Goal: Task Accomplishment & Management: Manage account settings

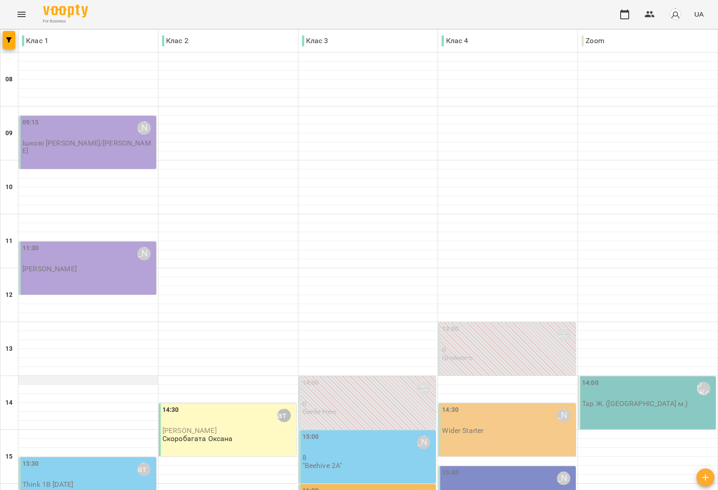
scroll to position [269, 0]
click at [355, 430] on div "15:00 [PERSON_NAME] 8 "Beehive 2A"" at bounding box center [367, 456] width 137 height 53
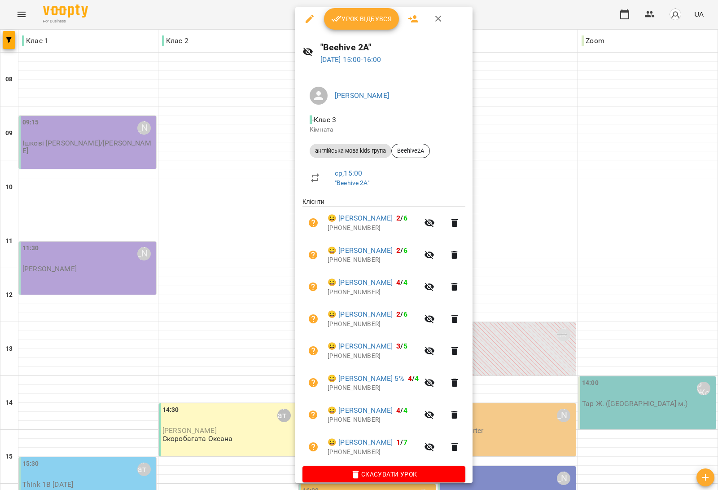
scroll to position [0, 0]
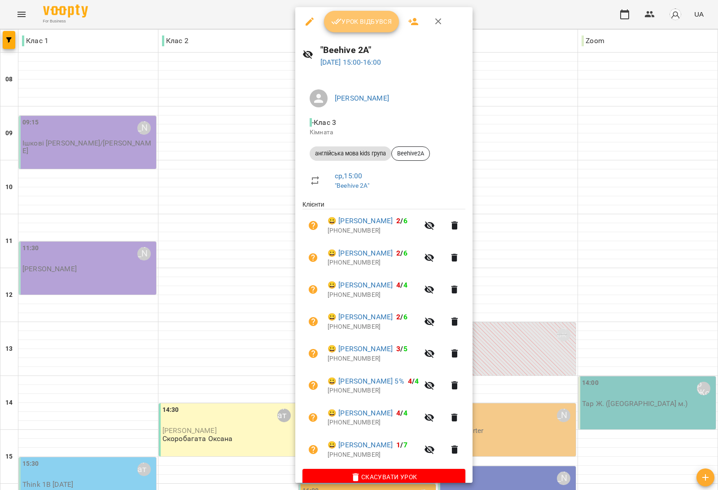
click at [370, 23] on span "Урок відбувся" at bounding box center [361, 21] width 61 height 11
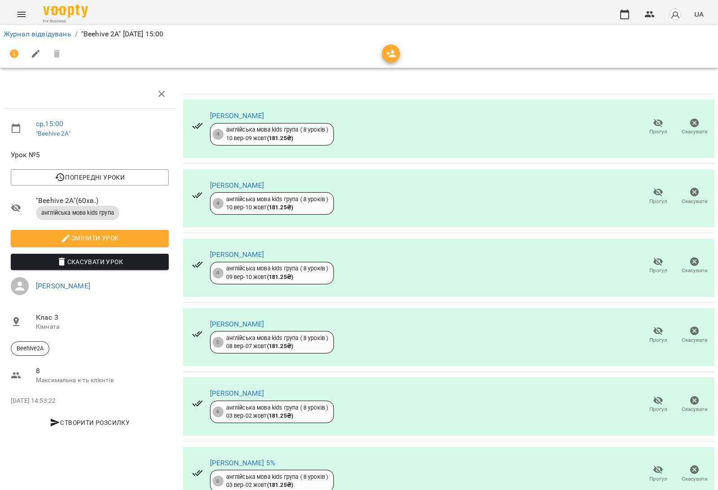
click at [653, 127] on icon "button" at bounding box center [658, 123] width 11 height 11
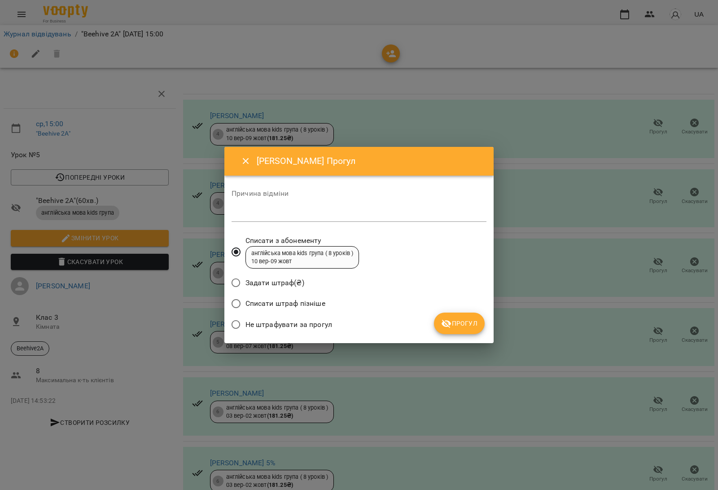
click at [307, 301] on span "Списати штраф пізніше" at bounding box center [285, 303] width 80 height 11
click at [468, 320] on span "Прогул" at bounding box center [459, 323] width 36 height 11
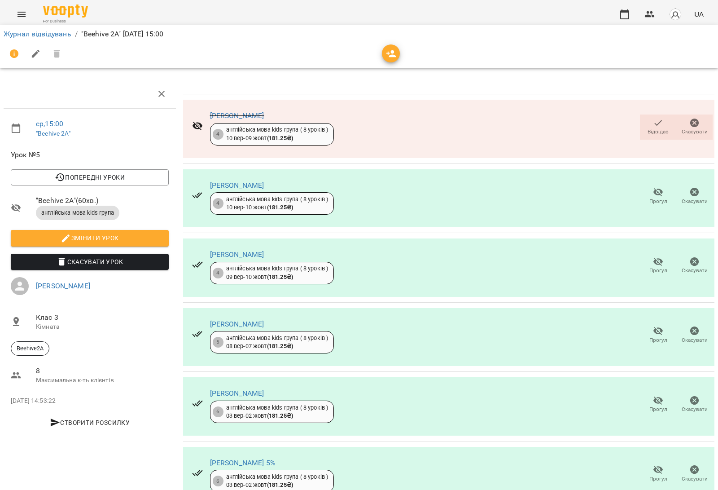
click at [652, 408] on span "Прогул" at bounding box center [658, 409] width 18 height 8
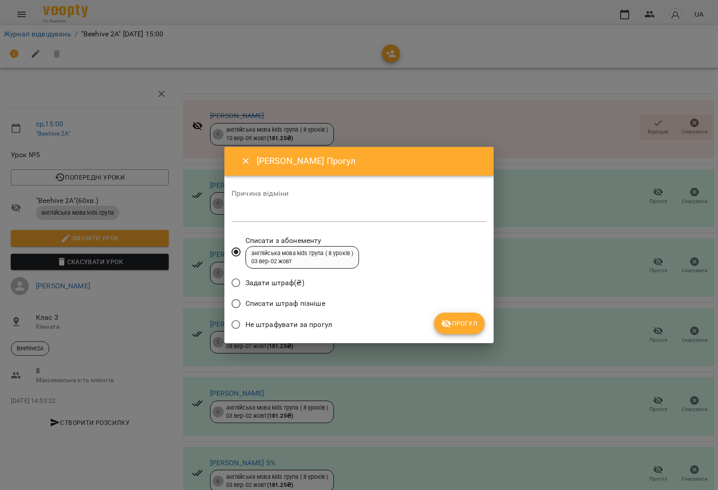
drag, startPoint x: 275, startPoint y: 303, endPoint x: 324, endPoint y: 301, distance: 49.0
click at [277, 303] on span "Списати штраф пізніше" at bounding box center [285, 303] width 80 height 11
click at [455, 320] on span "Прогул" at bounding box center [459, 323] width 36 height 11
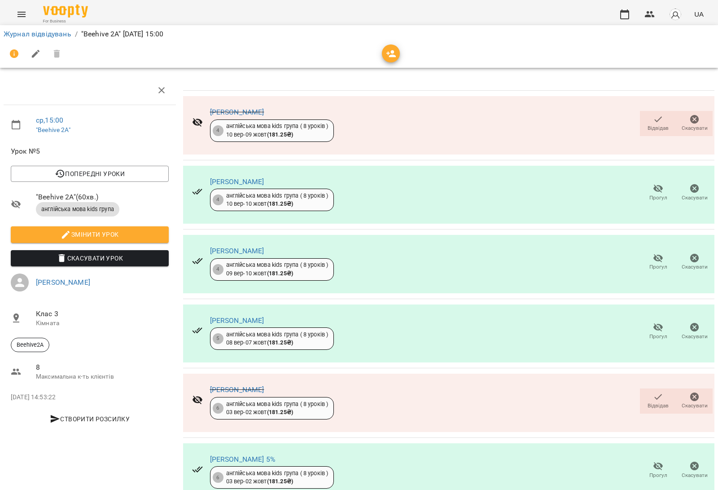
scroll to position [175, 0]
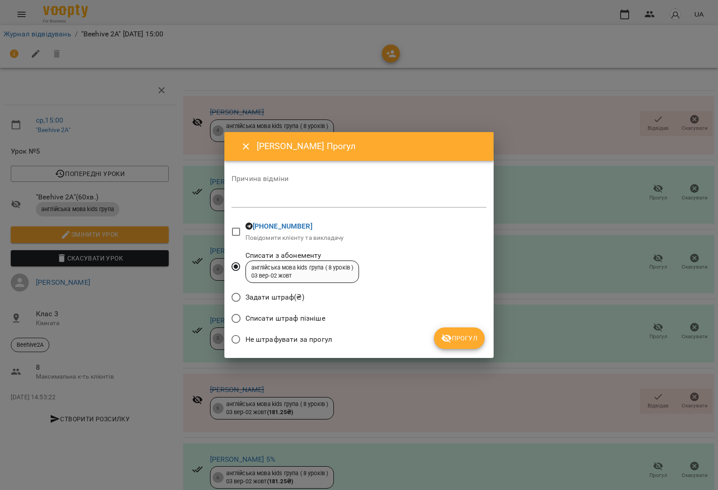
click at [313, 319] on span "Списати штраф пізніше" at bounding box center [285, 318] width 80 height 11
click at [459, 340] on span "Прогул" at bounding box center [459, 338] width 36 height 11
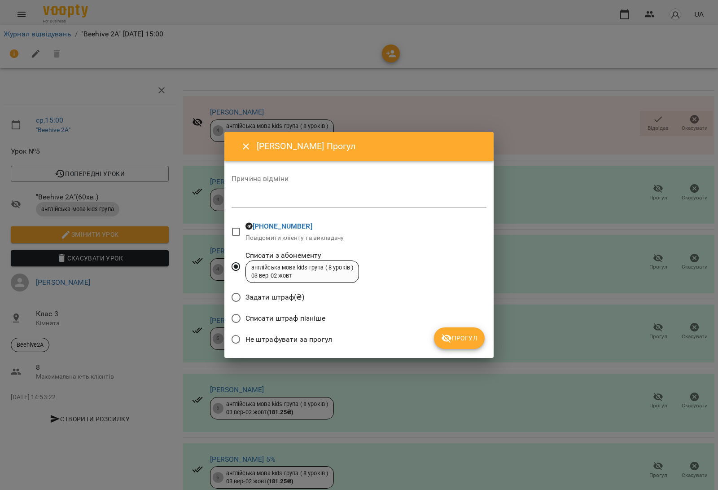
click at [290, 315] on span "Списати штраф пізніше" at bounding box center [285, 318] width 80 height 11
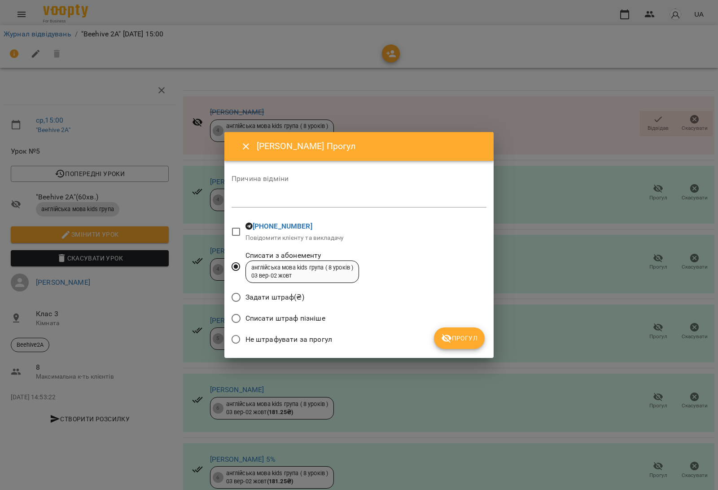
click at [269, 318] on span "Списати штраф пізніше" at bounding box center [285, 318] width 80 height 11
click at [447, 337] on icon "submit" at bounding box center [446, 338] width 11 height 11
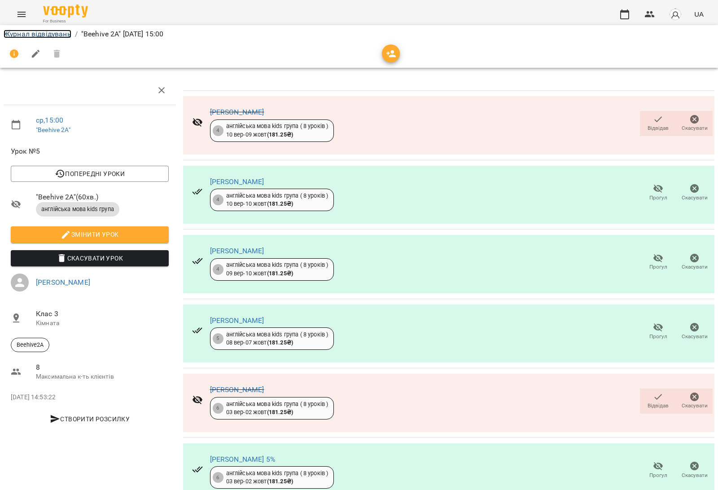
click at [57, 35] on link "Журнал відвідувань" at bounding box center [38, 34] width 68 height 9
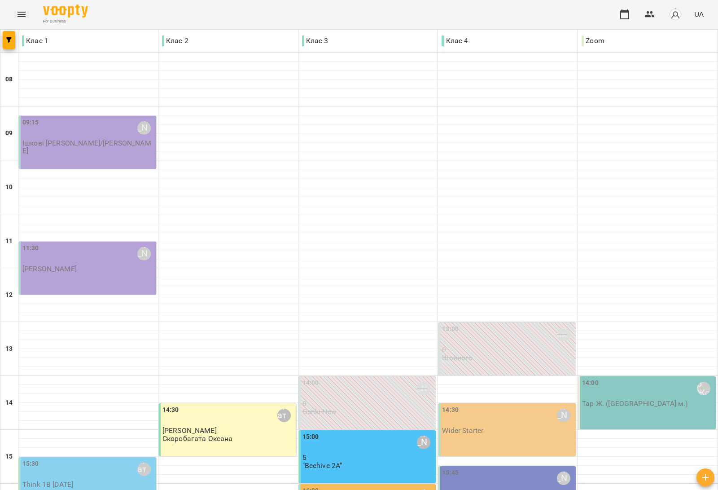
scroll to position [269, 0]
click at [480, 405] on div "14:30 Медвідь Мирослава" at bounding box center [508, 415] width 132 height 21
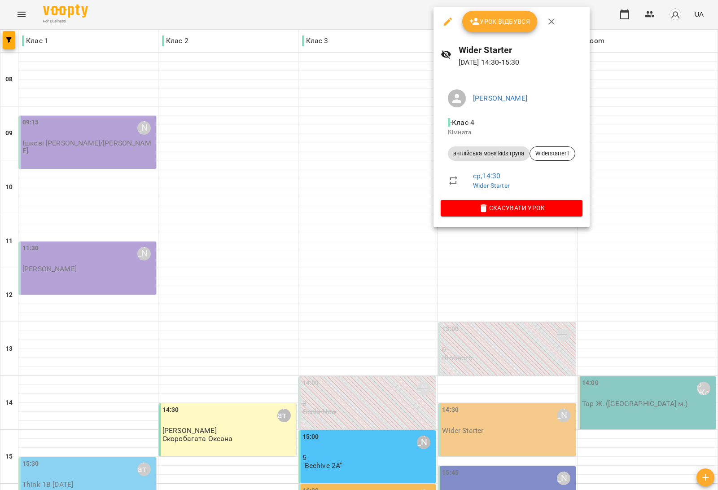
click at [243, 245] on div at bounding box center [359, 245] width 718 height 490
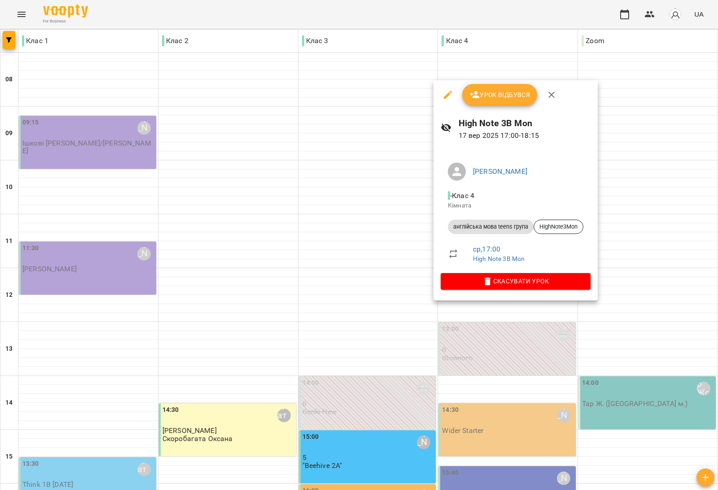
click at [662, 273] on div at bounding box center [359, 245] width 718 height 490
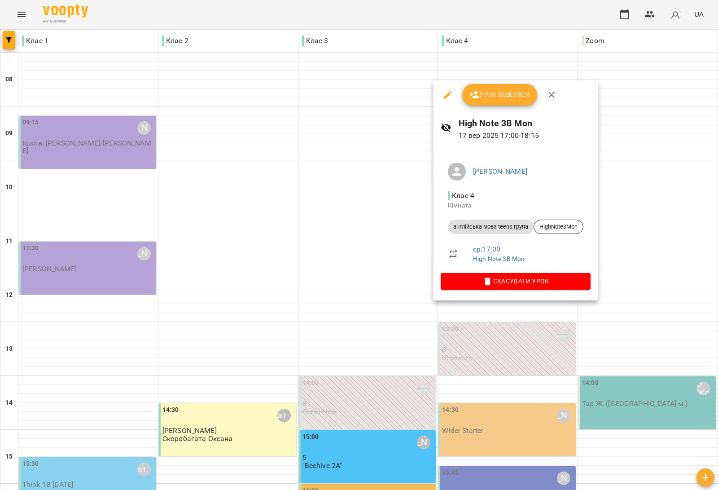
click at [675, 295] on div at bounding box center [359, 245] width 718 height 490
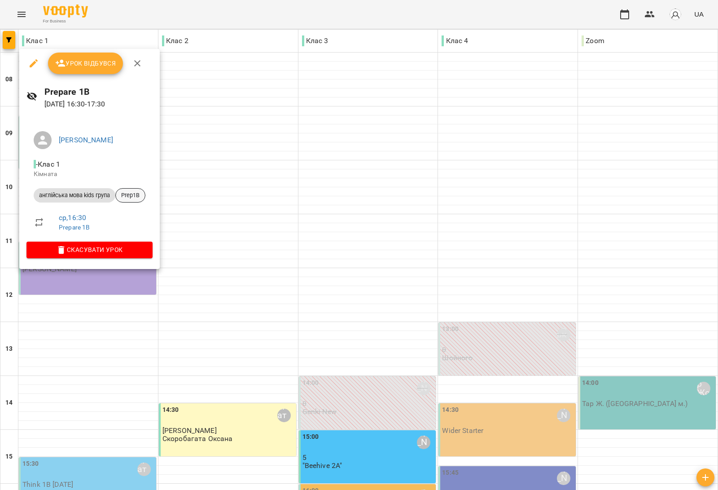
click at [140, 191] on span "Prep1B" at bounding box center [130, 195] width 29 height 8
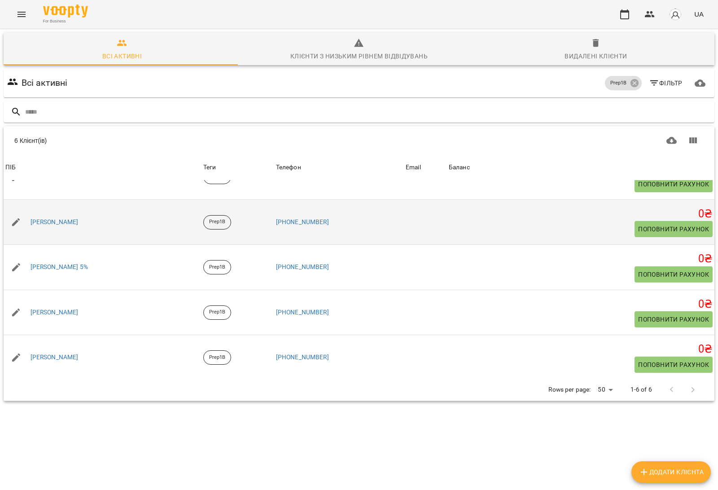
scroll to position [73, 0]
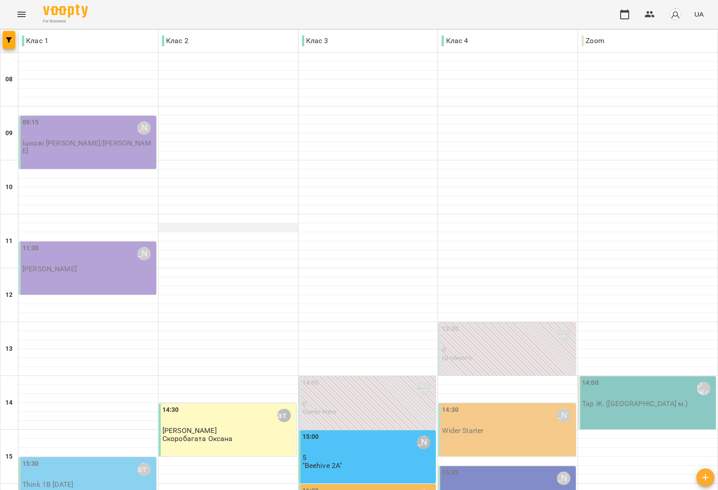
scroll to position [168, 0]
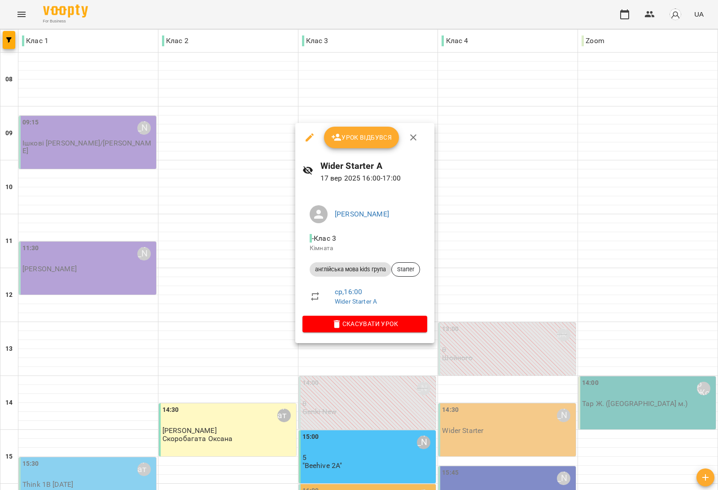
click at [531, 310] on div at bounding box center [359, 245] width 718 height 490
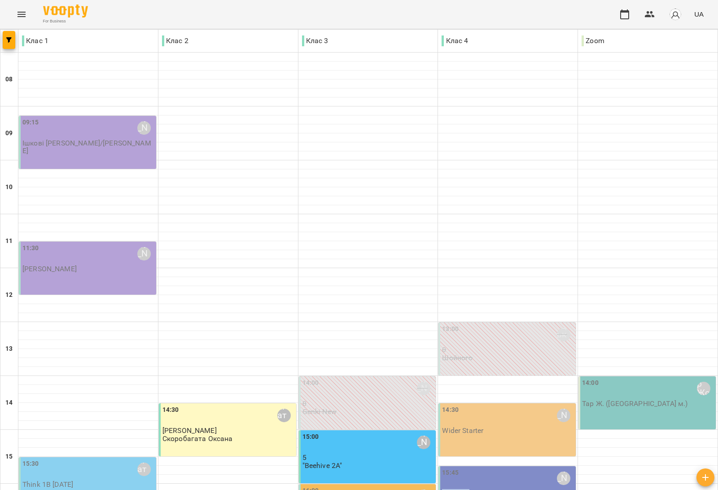
click at [531, 468] on div "15:45 Дем'янчук Катерина" at bounding box center [508, 478] width 132 height 21
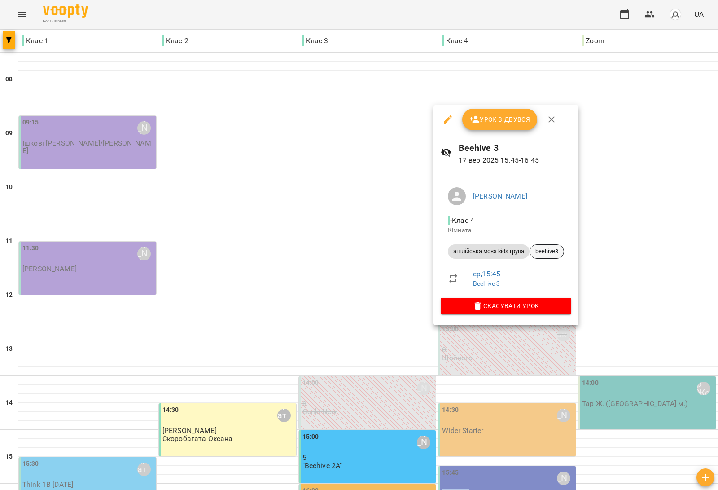
click at [553, 255] on span "beehive3" at bounding box center [547, 251] width 34 height 8
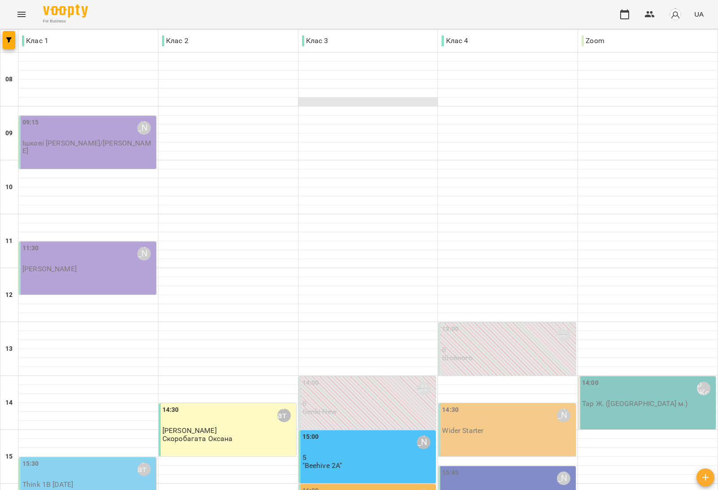
drag, startPoint x: 584, startPoint y: 160, endPoint x: 337, endPoint y: 99, distance: 253.9
click at [337, 99] on div at bounding box center [368, 101] width 140 height 9
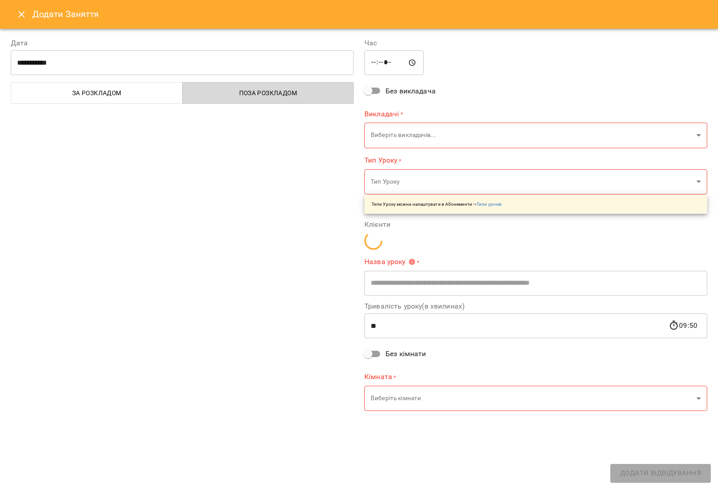
type input "**********"
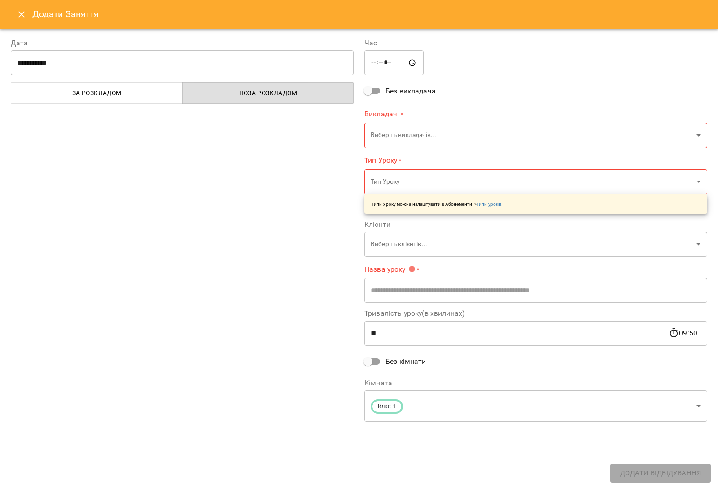
click at [19, 11] on icon "Close" at bounding box center [21, 14] width 11 height 11
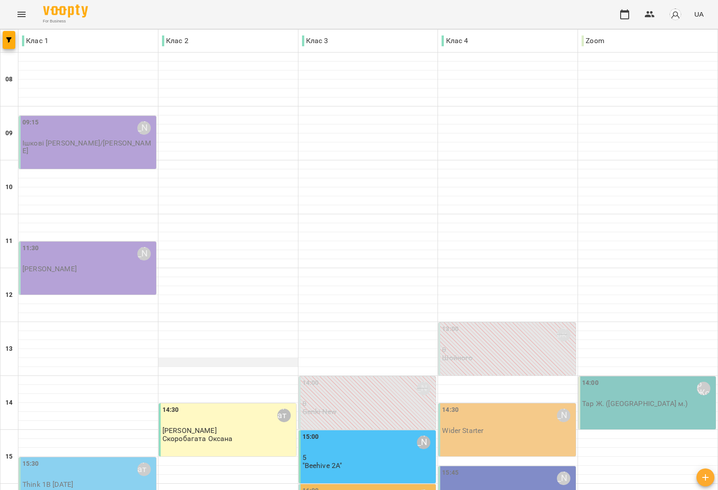
scroll to position [269, 0]
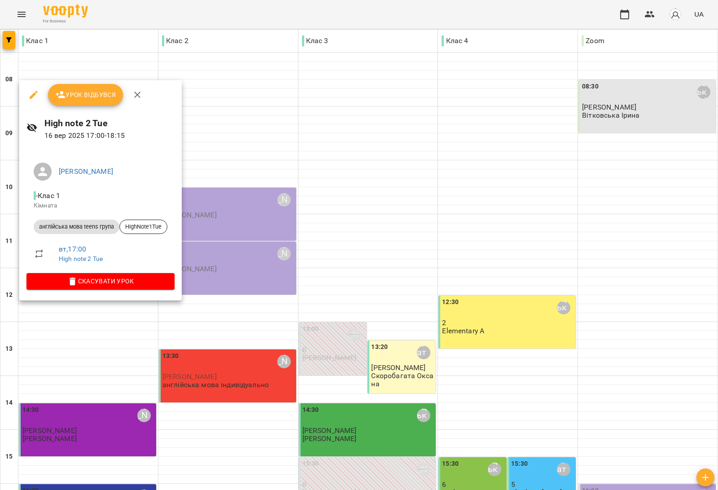
click at [171, 342] on div at bounding box center [359, 245] width 718 height 490
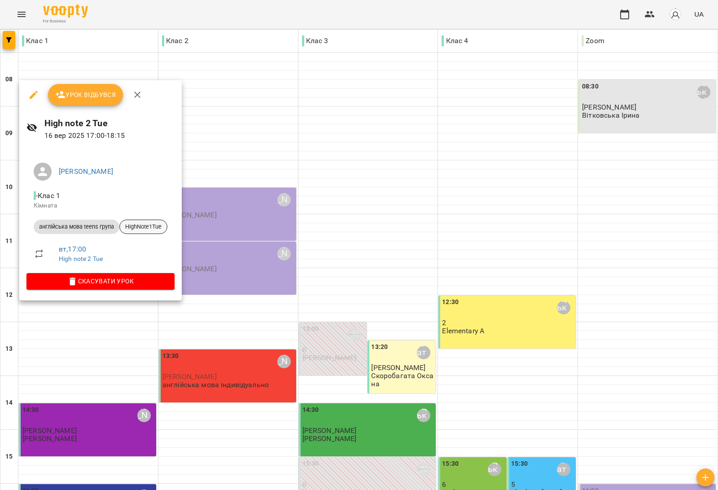
click at [127, 226] on span "HighNote1Tue" at bounding box center [143, 227] width 47 height 8
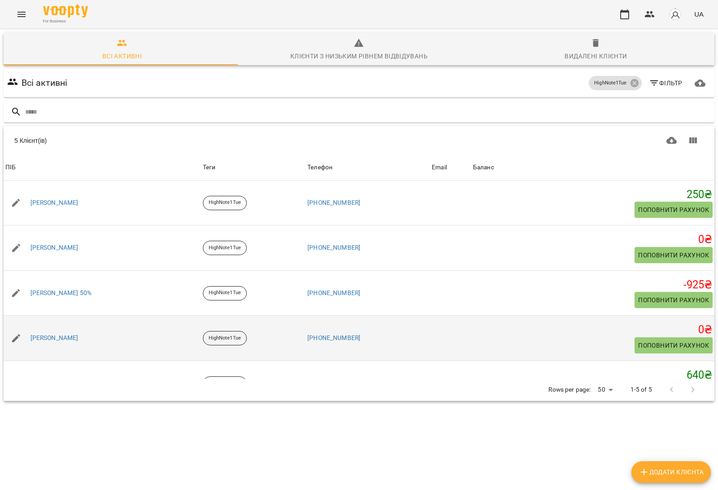
scroll to position [27, 0]
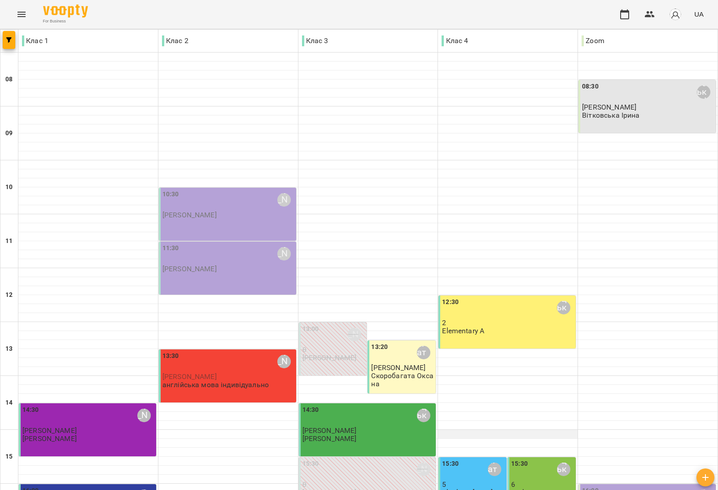
scroll to position [269, 0]
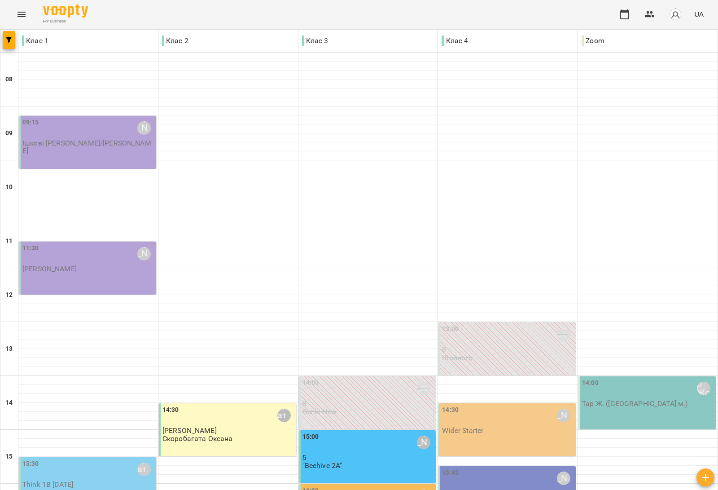
click at [496, 466] on div "15:45 Дем'янчук Катерина Beehive 3" at bounding box center [506, 492] width 137 height 53
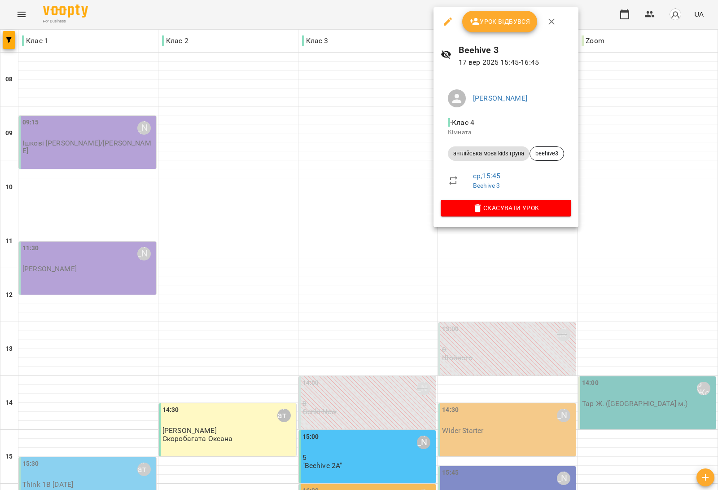
click at [512, 28] on button "Урок відбувся" at bounding box center [499, 22] width 75 height 22
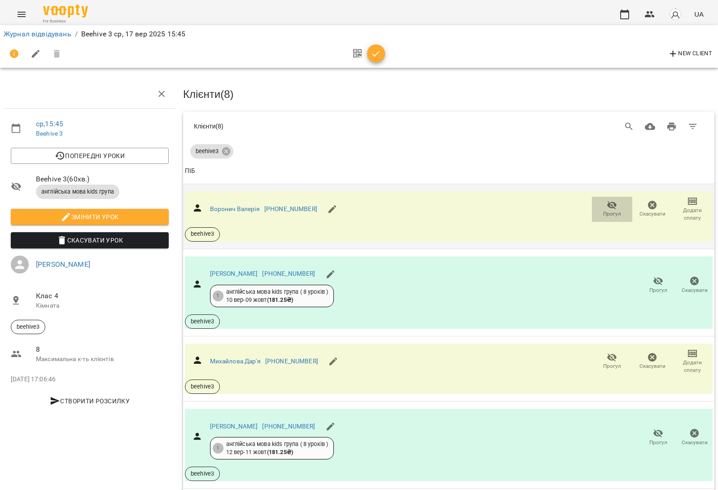
click at [604, 212] on span "Прогул" at bounding box center [612, 214] width 18 height 8
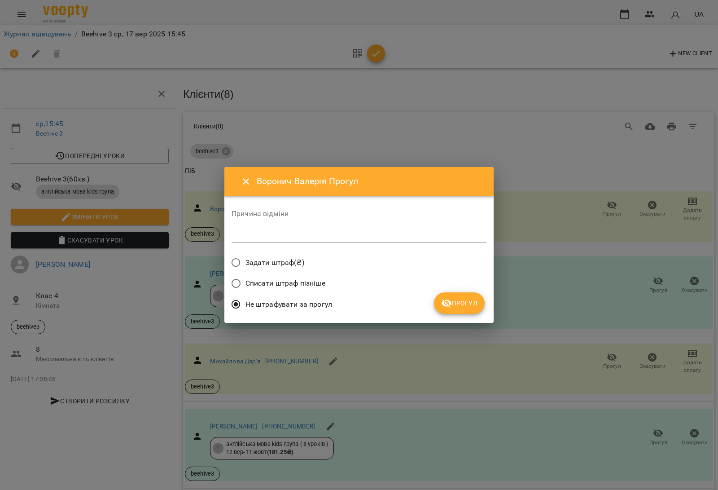
click at [321, 285] on span "Списати штраф пізніше" at bounding box center [285, 283] width 80 height 11
click at [457, 301] on span "Прогул" at bounding box center [459, 303] width 36 height 11
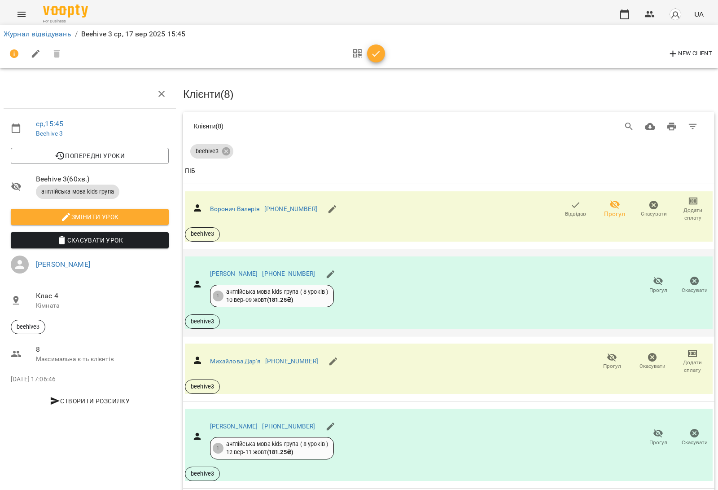
scroll to position [297, 0]
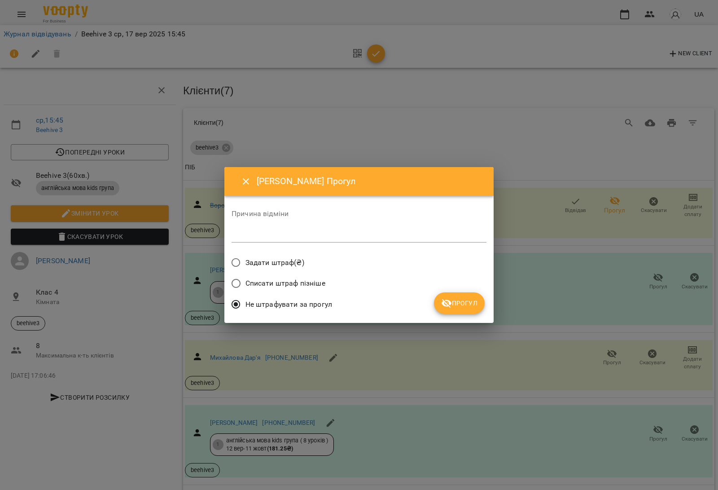
click at [269, 283] on span "Списати штраф пізніше" at bounding box center [285, 283] width 80 height 11
click at [467, 303] on span "Прогул" at bounding box center [459, 303] width 36 height 11
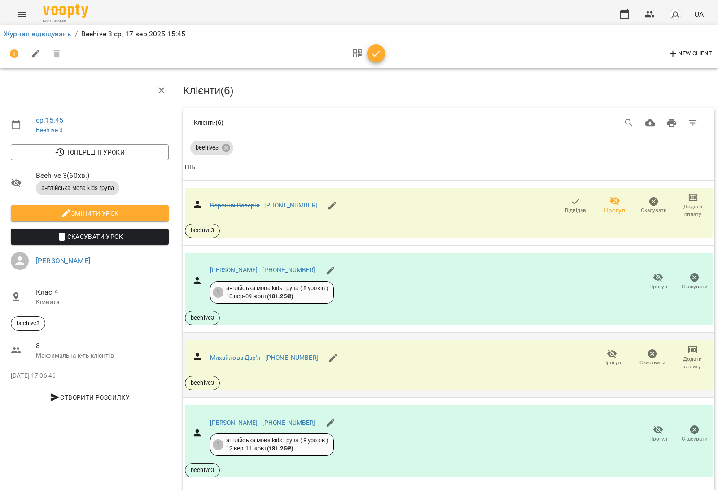
scroll to position [129, 0]
click at [653, 272] on icon "button" at bounding box center [658, 277] width 11 height 11
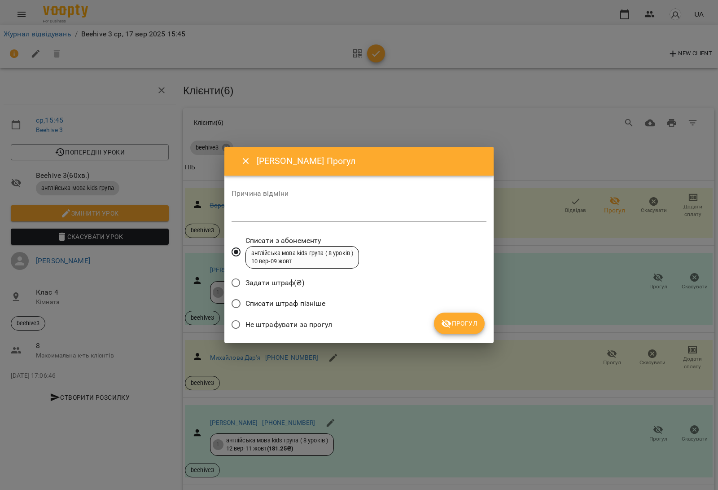
click at [284, 299] on span "Списати штраф пізніше" at bounding box center [285, 303] width 80 height 11
click at [466, 321] on span "Прогул" at bounding box center [459, 323] width 36 height 11
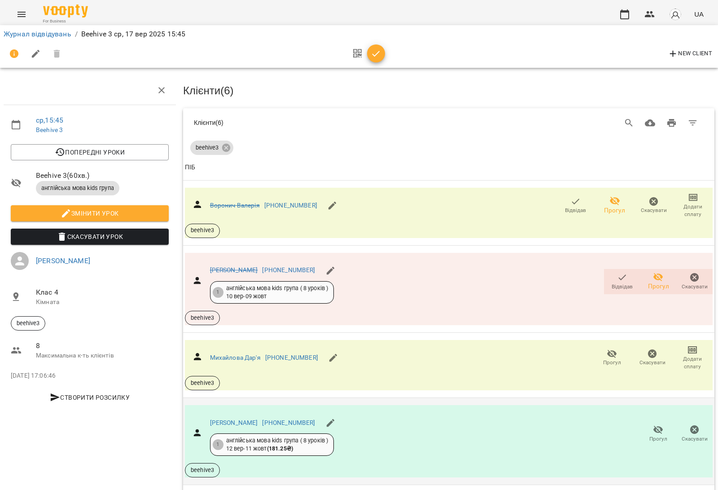
click at [645, 424] on span "Прогул" at bounding box center [658, 433] width 26 height 18
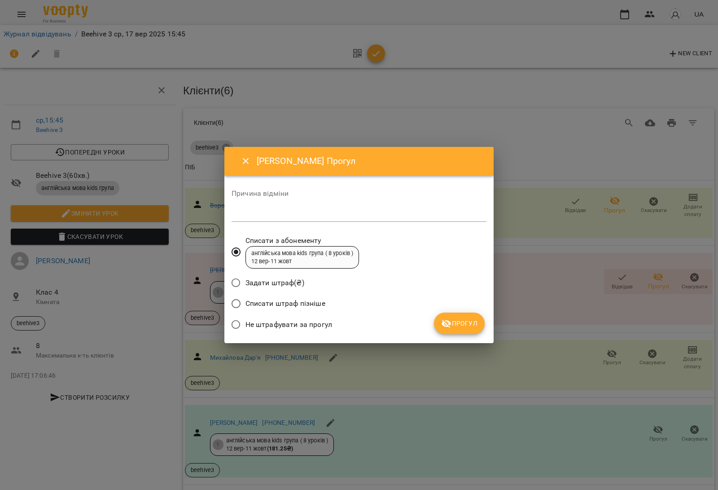
click at [310, 302] on span "Списати штраф пізніше" at bounding box center [285, 303] width 80 height 11
click at [470, 325] on span "Прогул" at bounding box center [459, 323] width 36 height 11
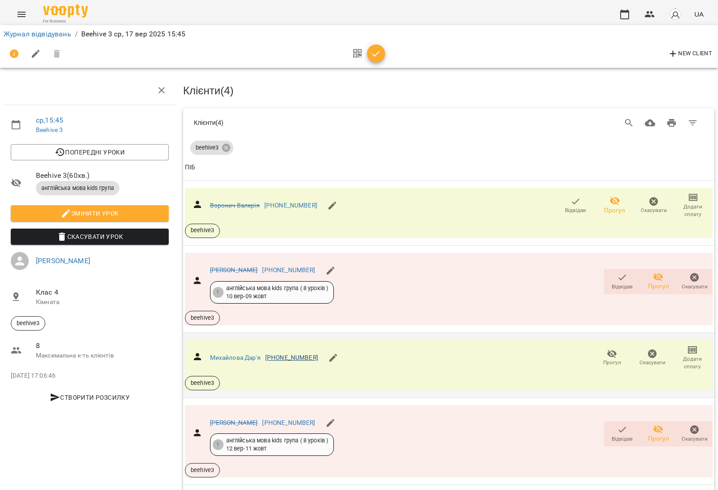
scroll to position [0, 0]
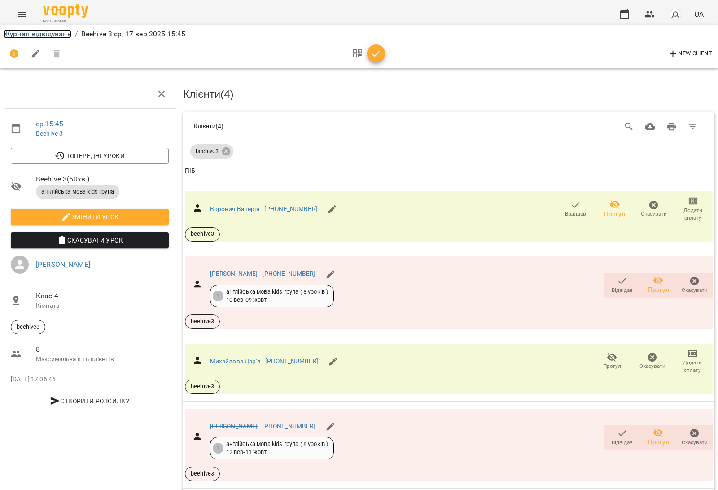
click at [52, 32] on link "Журнал відвідувань" at bounding box center [38, 34] width 68 height 9
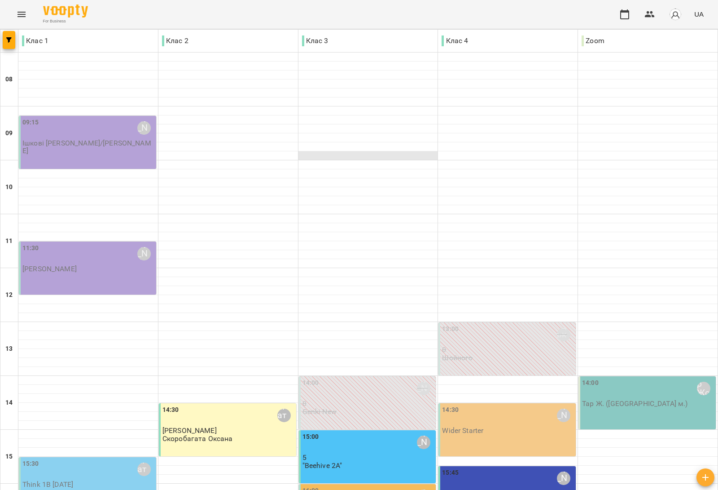
scroll to position [269, 0]
click at [475, 405] on div "14:30 Медвідь Мирослава" at bounding box center [508, 415] width 132 height 21
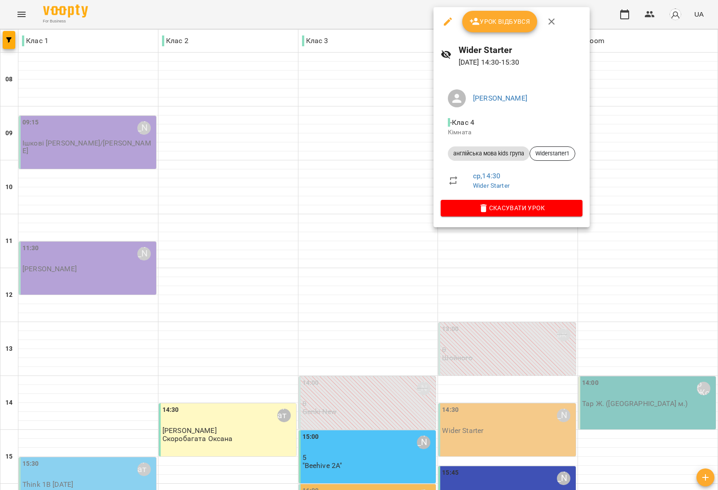
click at [214, 328] on div at bounding box center [359, 245] width 718 height 490
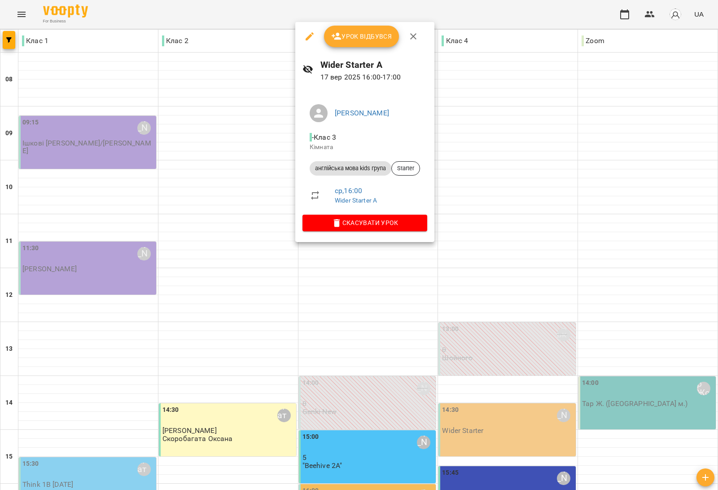
click at [226, 239] on div at bounding box center [359, 245] width 718 height 490
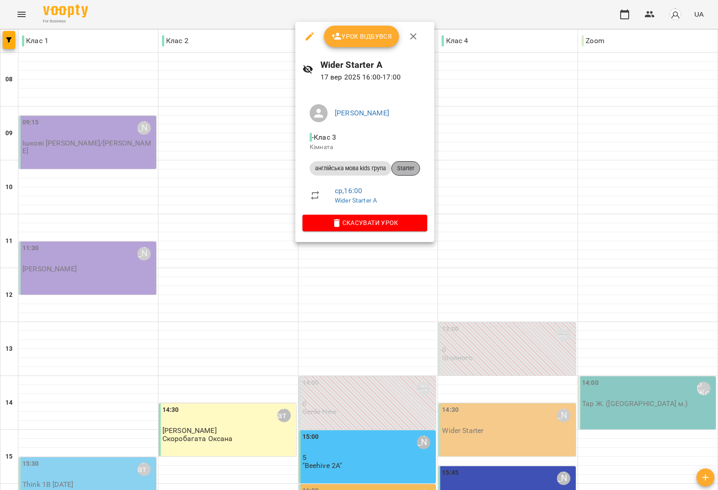
click at [411, 167] on span "Starter" at bounding box center [406, 168] width 28 height 8
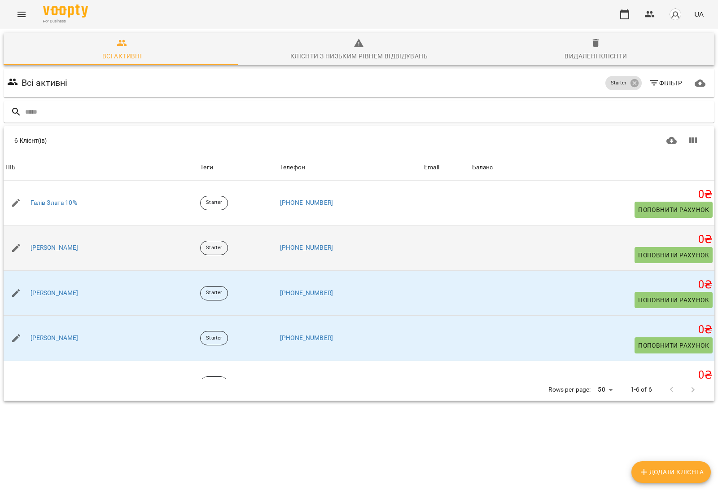
scroll to position [73, 0]
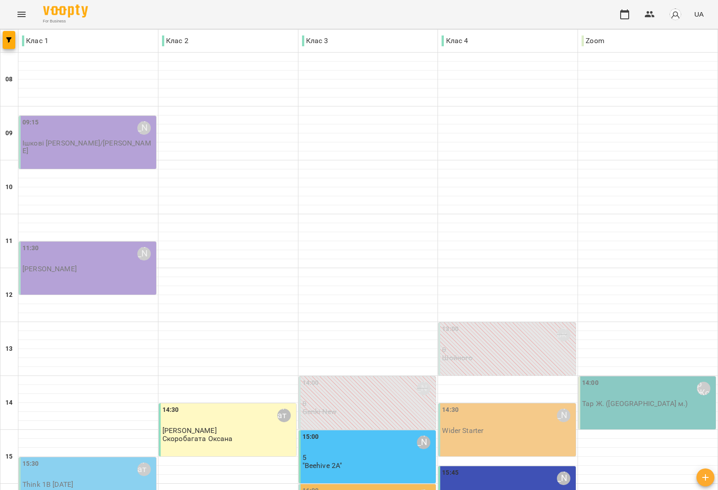
scroll to position [269, 0]
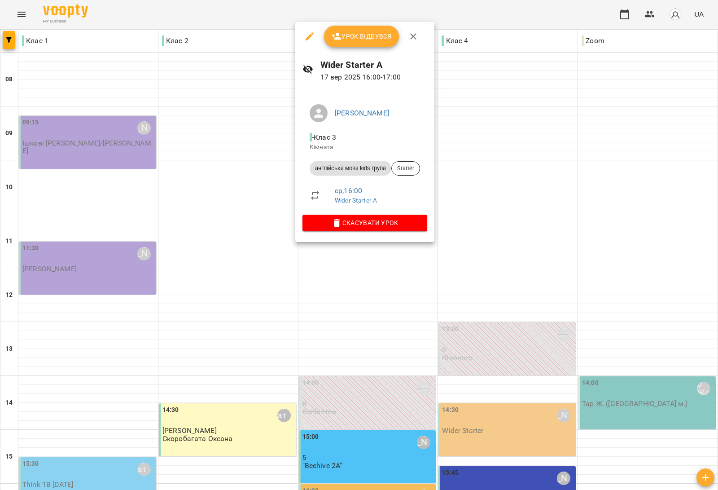
click at [229, 238] on div at bounding box center [359, 245] width 718 height 490
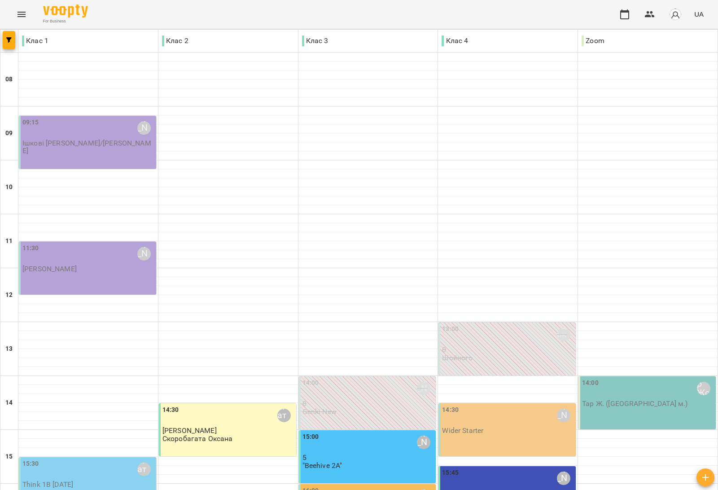
click at [377, 486] on div "16:00 Медвідь Мирослава" at bounding box center [368, 496] width 132 height 21
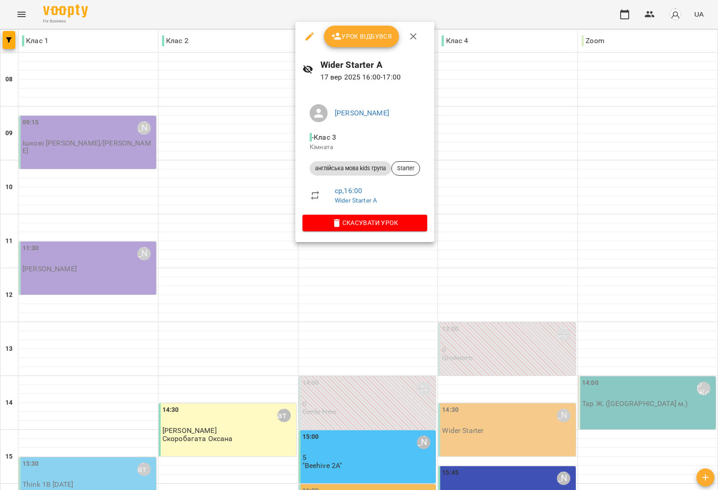
click at [209, 260] on div at bounding box center [359, 245] width 718 height 490
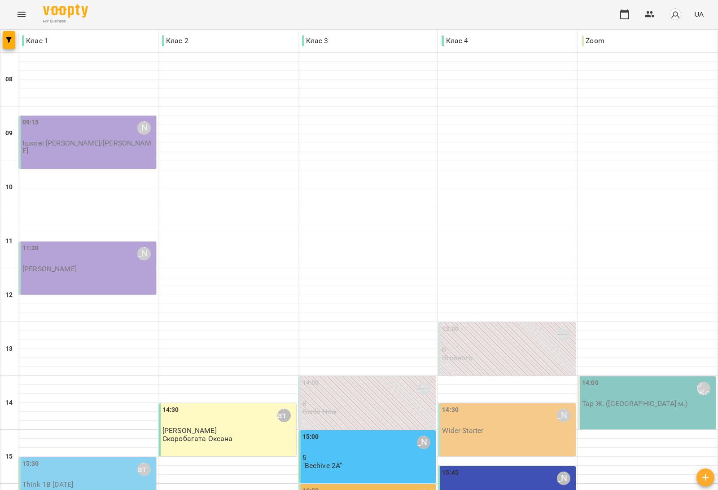
click at [359, 486] on div "16:00 Медвідь Мирослава" at bounding box center [368, 496] width 132 height 21
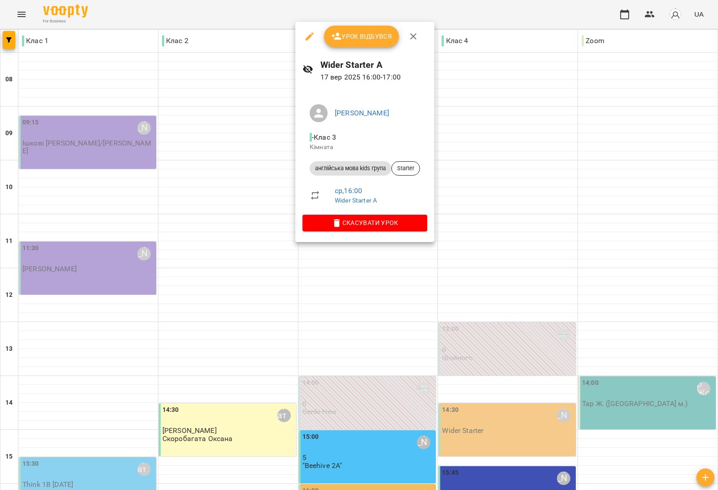
click at [211, 234] on div at bounding box center [359, 245] width 718 height 490
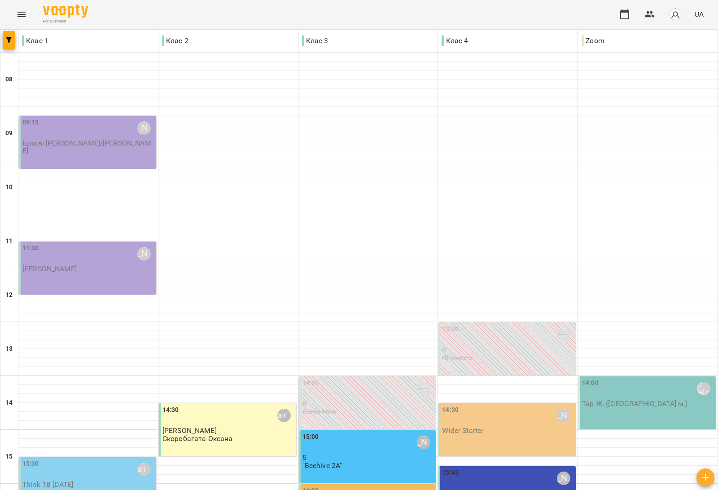
click at [506, 405] on div "14:30 Медвідь Мирослава" at bounding box center [508, 415] width 132 height 21
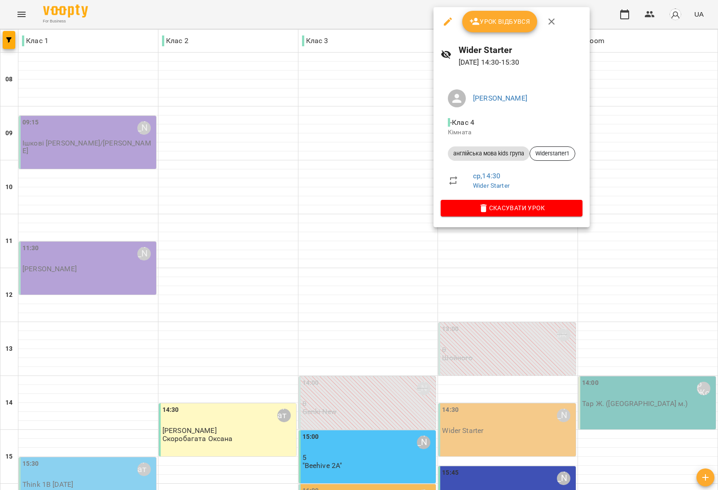
click at [268, 254] on div at bounding box center [359, 245] width 718 height 490
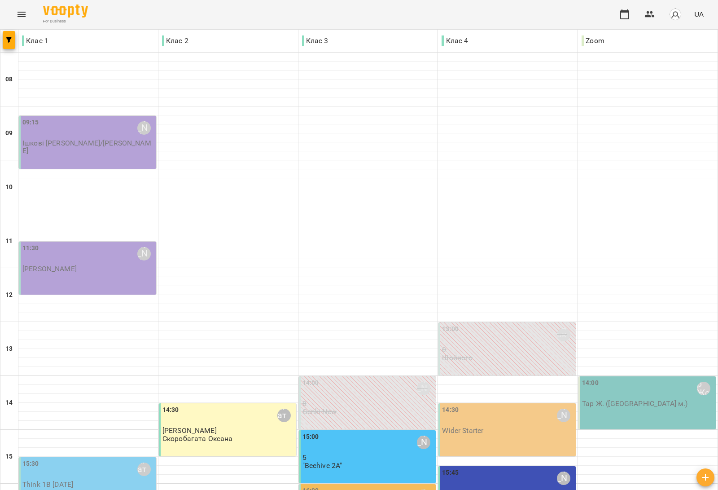
click at [309, 486] on div "16:00" at bounding box center [310, 496] width 17 height 21
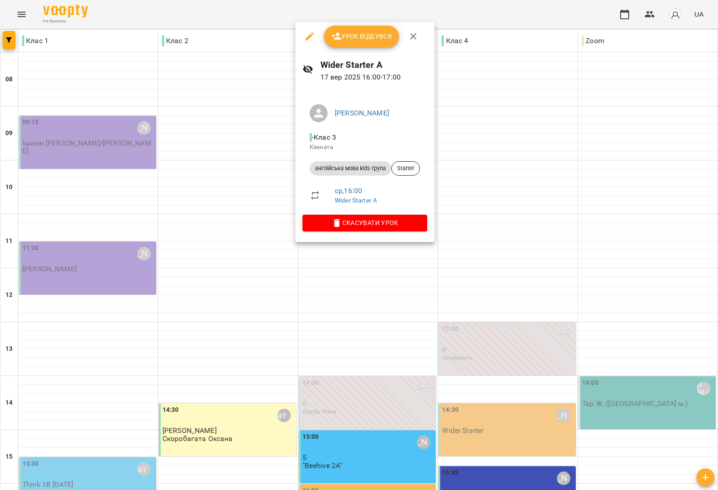
click at [220, 251] on div at bounding box center [359, 245] width 718 height 490
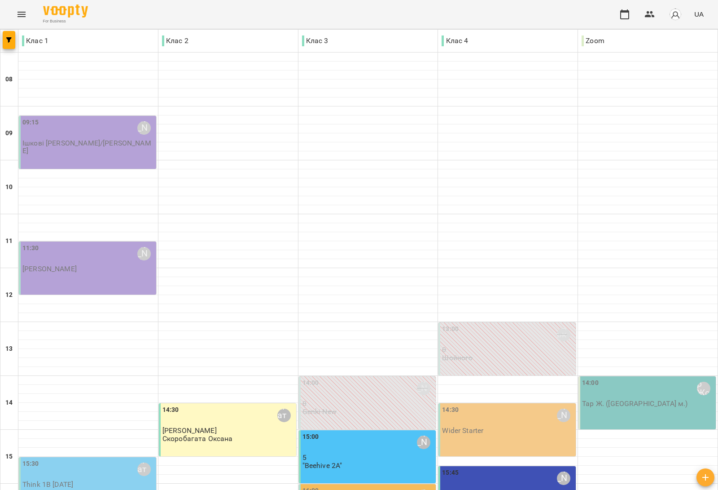
click at [79, 459] on div "15:30 Скоробагата Оксана Think 1B Monday" at bounding box center [88, 474] width 132 height 30
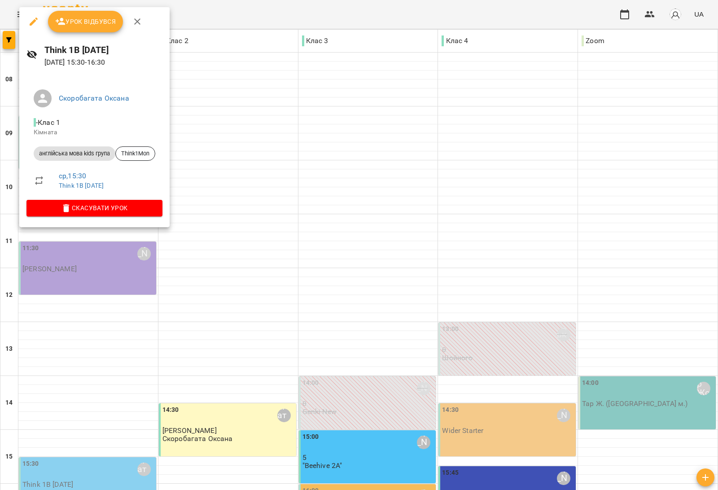
click at [184, 263] on div at bounding box center [359, 245] width 718 height 490
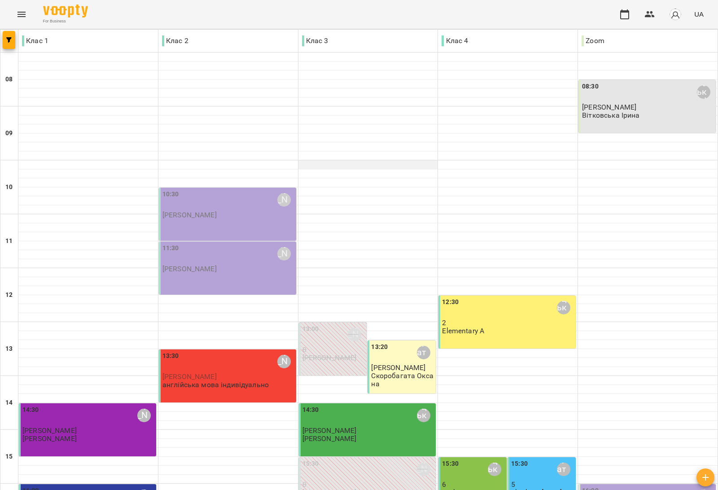
scroll to position [224, 0]
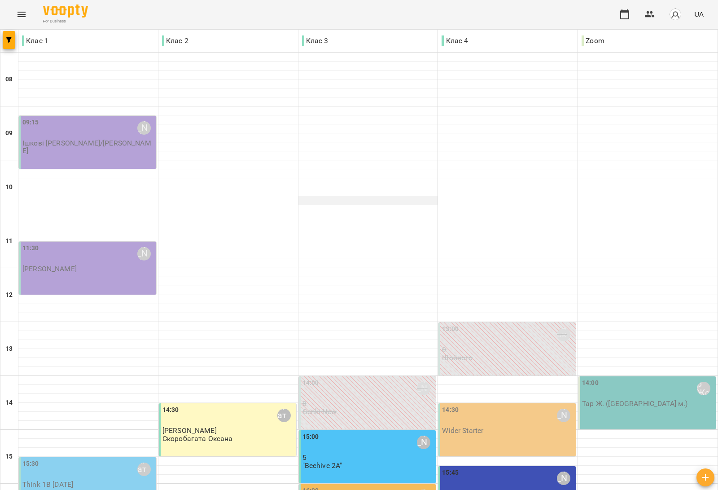
scroll to position [269, 0]
click at [339, 486] on div "16:00 Медвідь Мирослава" at bounding box center [368, 496] width 132 height 21
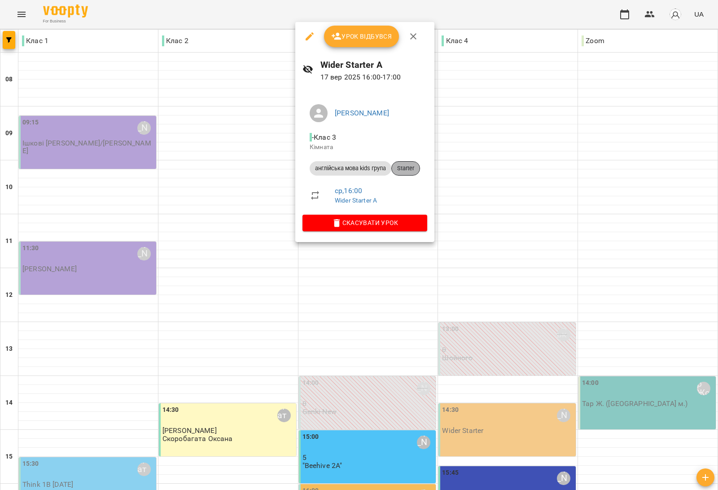
click at [409, 169] on span "Starter" at bounding box center [406, 168] width 28 height 8
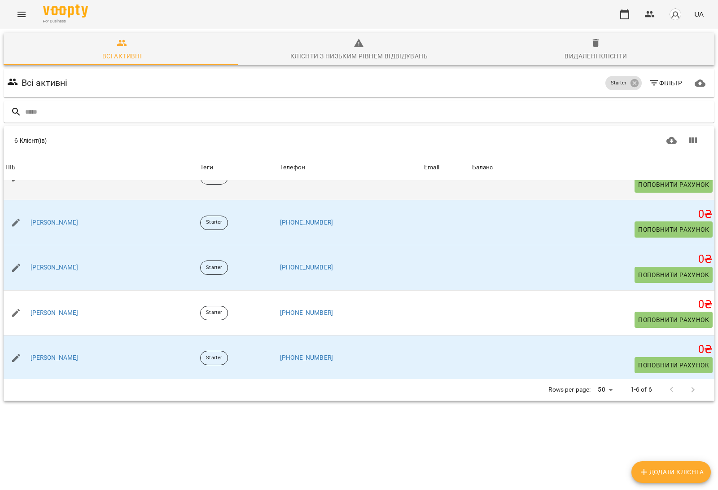
scroll to position [73, 0]
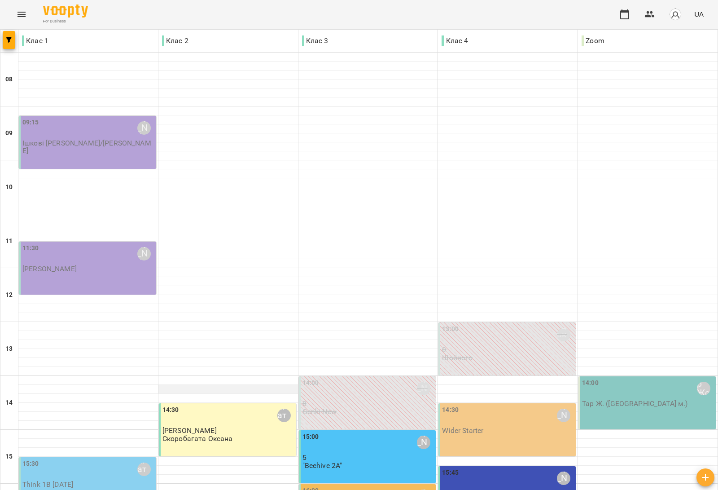
scroll to position [269, 0]
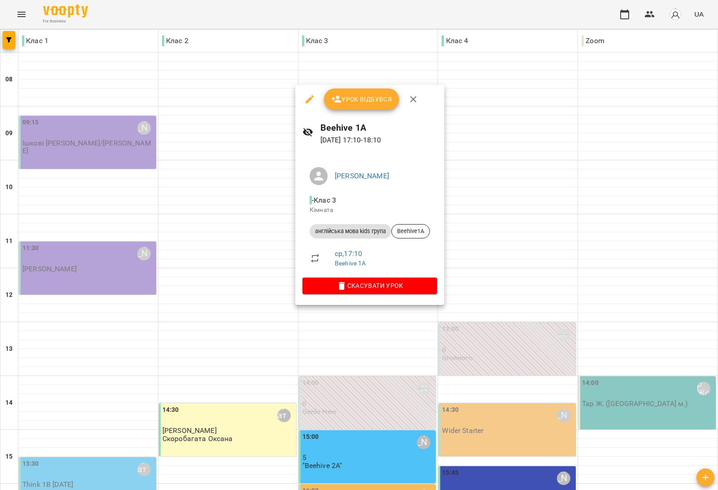
click at [184, 243] on div at bounding box center [359, 245] width 718 height 490
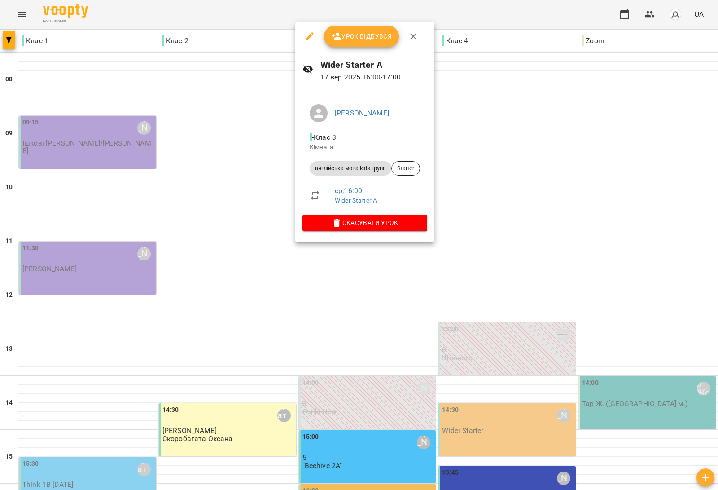
click at [370, 308] on div at bounding box center [359, 245] width 718 height 490
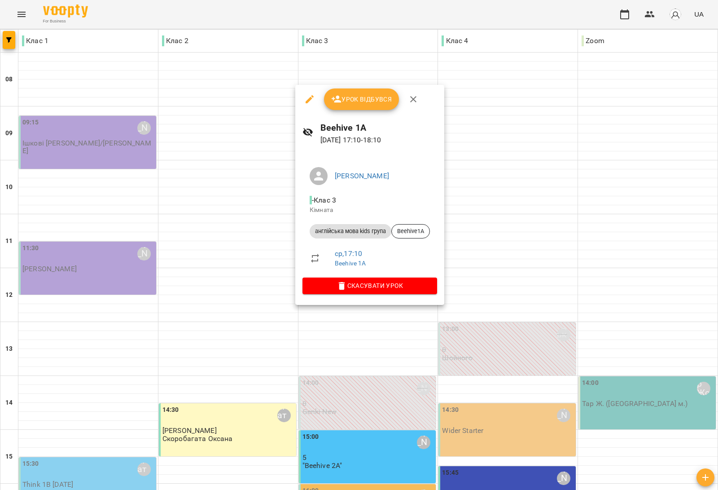
click at [256, 309] on div at bounding box center [359, 245] width 718 height 490
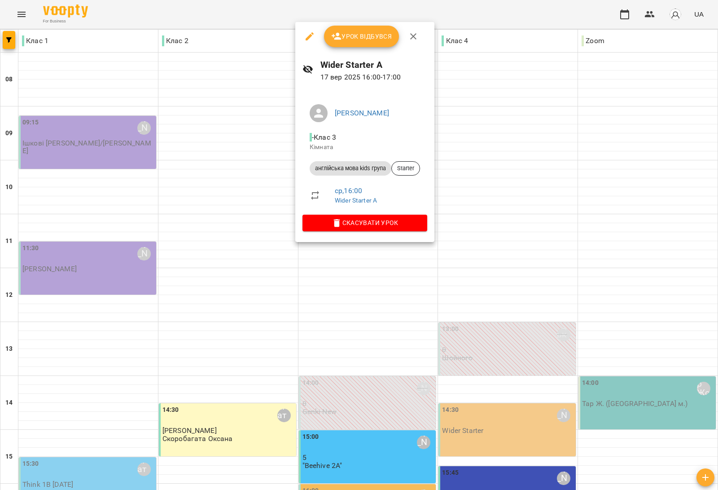
click at [22, 451] on div at bounding box center [359, 245] width 718 height 490
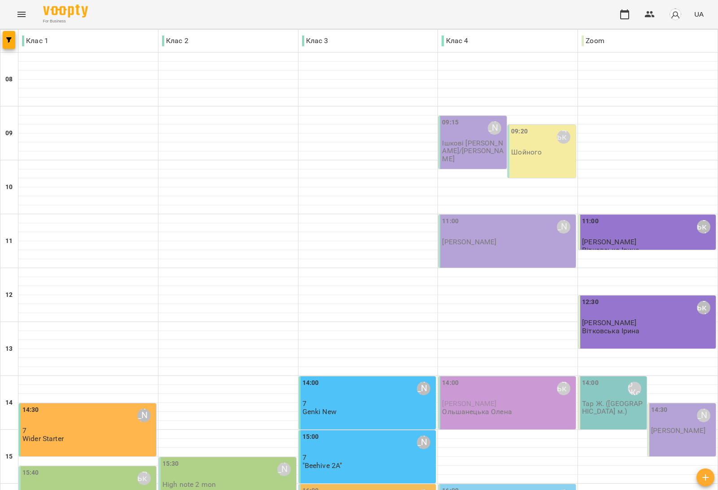
scroll to position [157, 0]
click at [344, 378] on div "14:00 Сарканич Мирослава 7 Genki New" at bounding box center [368, 397] width 132 height 38
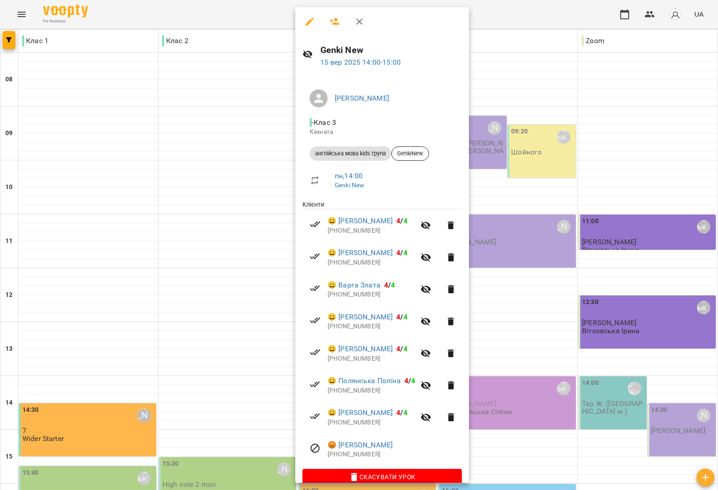
click at [523, 263] on div at bounding box center [359, 245] width 718 height 490
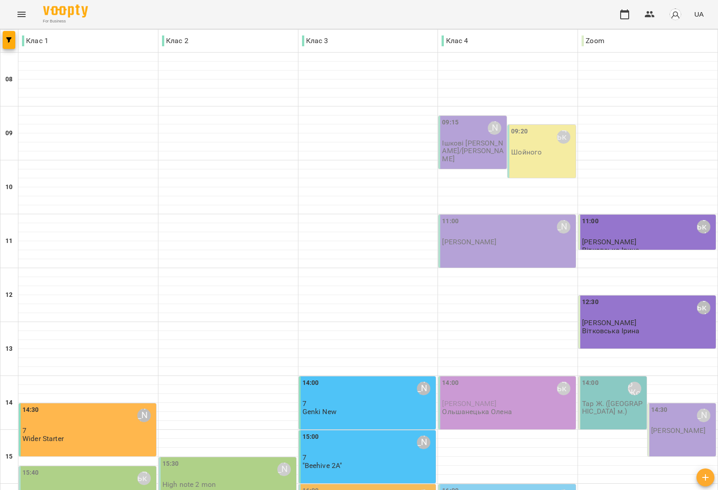
scroll to position [269, 0]
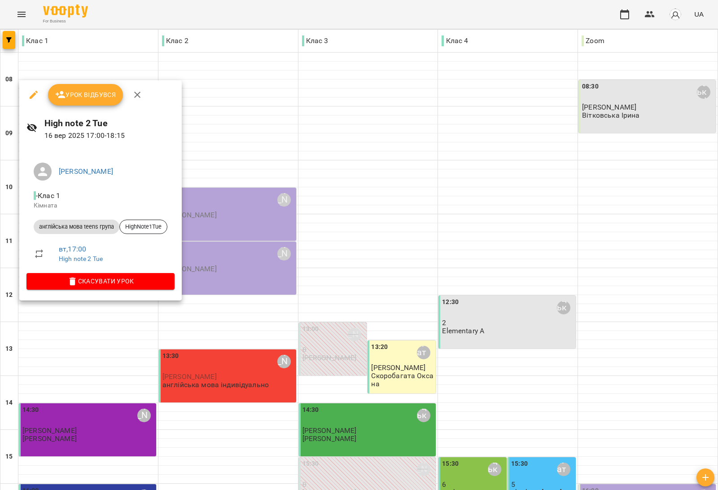
click at [303, 190] on div at bounding box center [359, 245] width 718 height 490
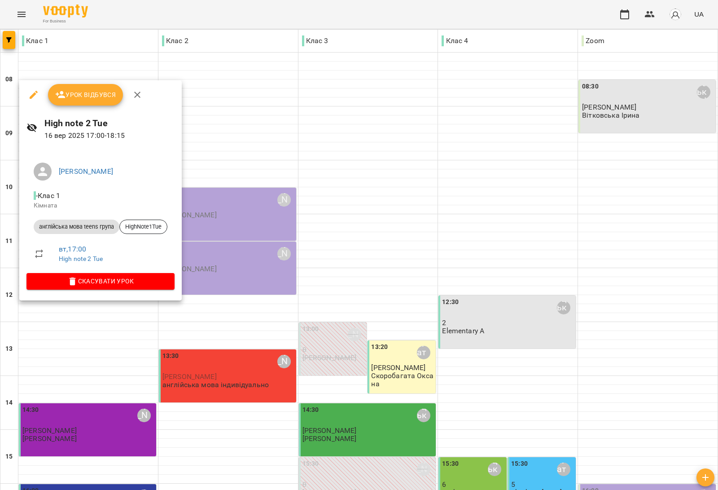
click at [245, 240] on div at bounding box center [359, 245] width 718 height 490
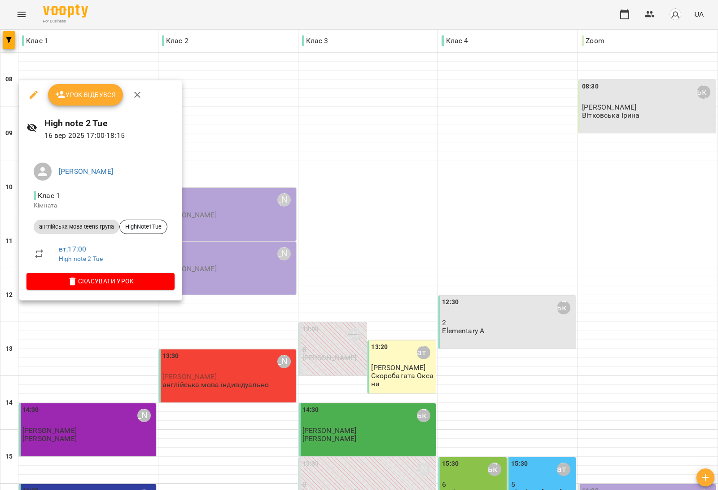
click at [92, 96] on span "Урок відбувся" at bounding box center [85, 94] width 61 height 11
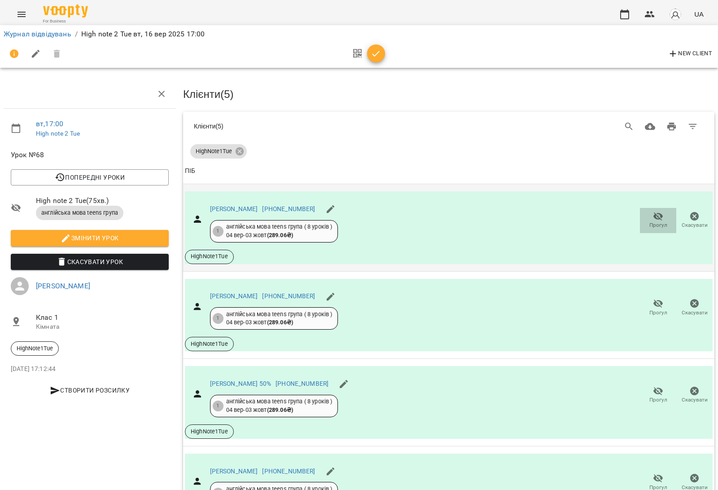
click at [653, 215] on icon "button" at bounding box center [658, 216] width 11 height 11
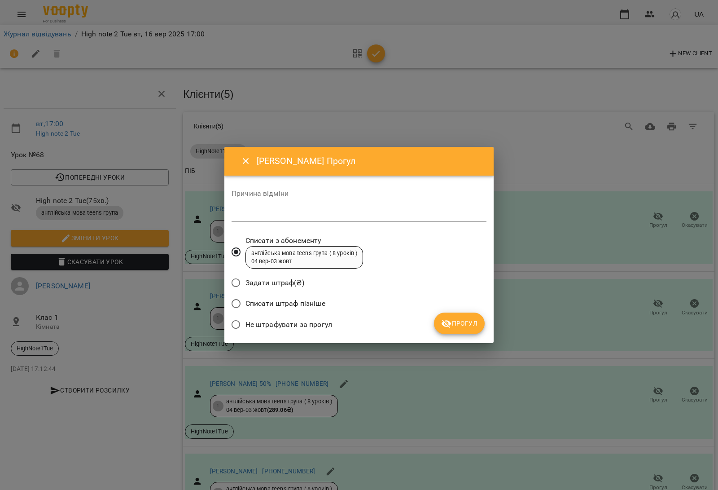
click at [249, 302] on span "Списати штраф пізніше" at bounding box center [285, 303] width 80 height 11
click at [464, 318] on span "Прогул" at bounding box center [459, 323] width 36 height 11
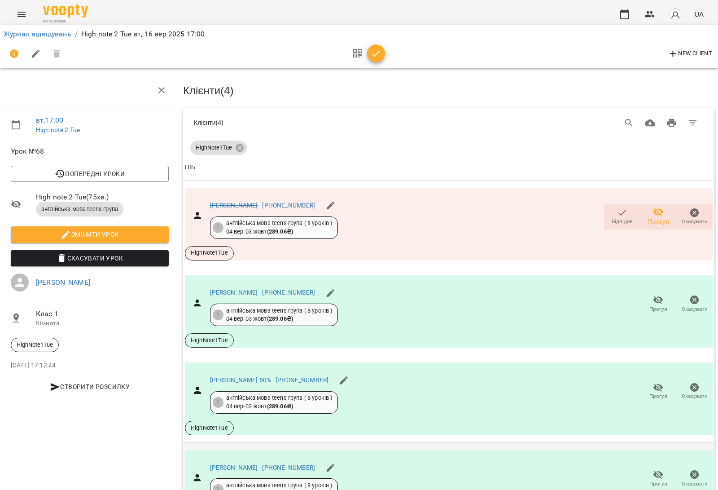
scroll to position [147, 0]
click at [645, 469] on span "Прогул" at bounding box center [658, 478] width 26 height 18
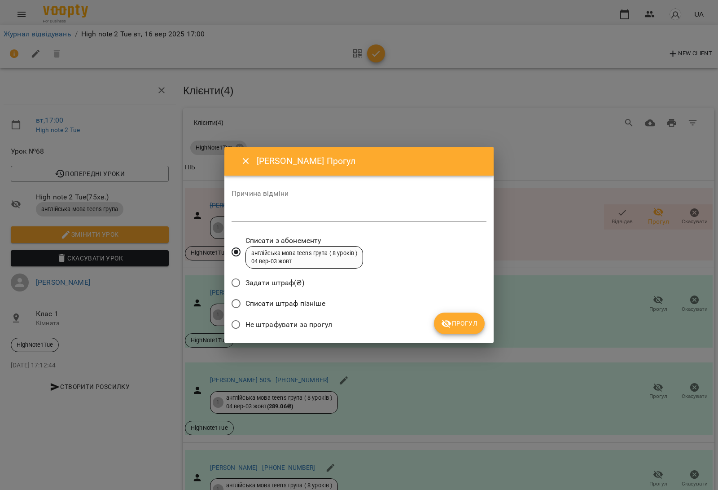
click at [254, 302] on span "Списати штраф пізніше" at bounding box center [285, 303] width 80 height 11
click at [470, 320] on span "Прогул" at bounding box center [459, 323] width 36 height 11
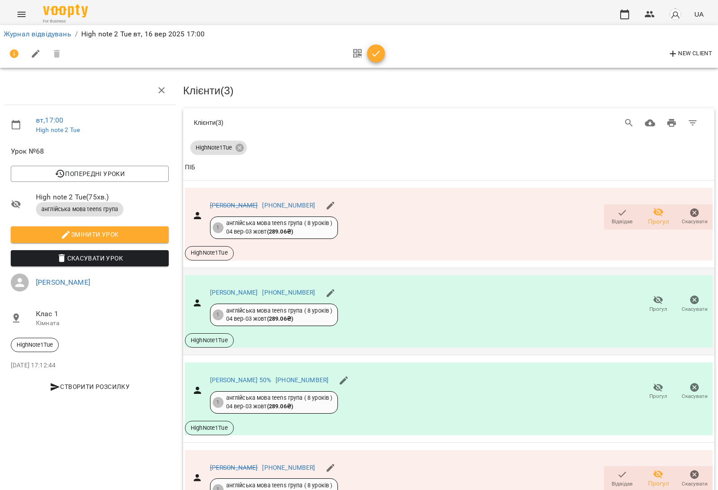
scroll to position [0, 0]
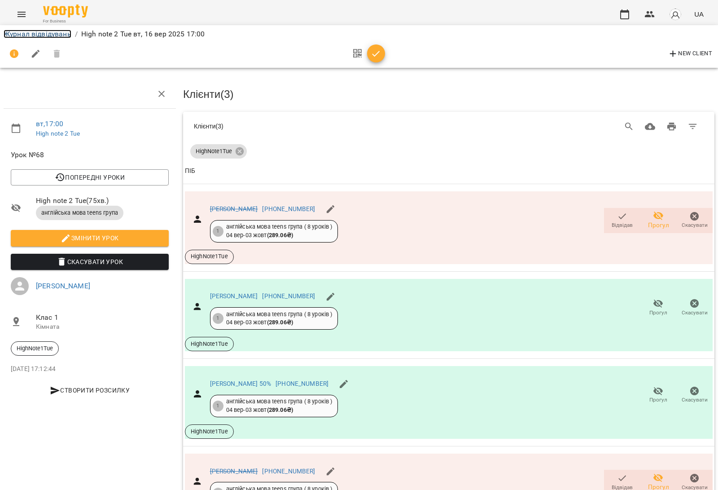
click at [59, 31] on link "Журнал відвідувань" at bounding box center [38, 34] width 68 height 9
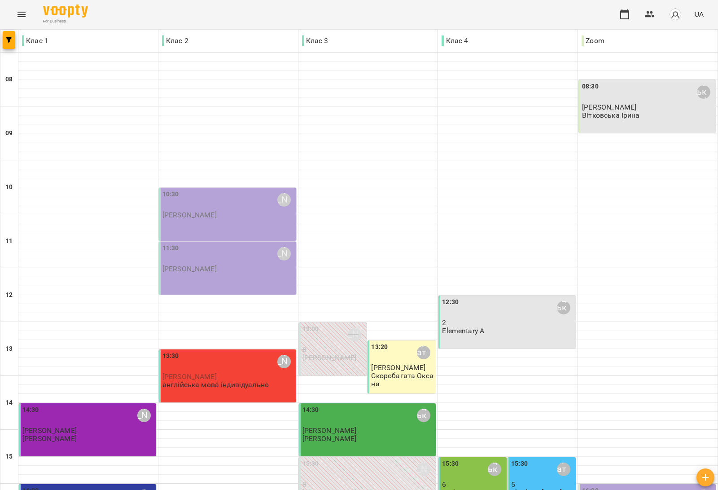
scroll to position [269, 0]
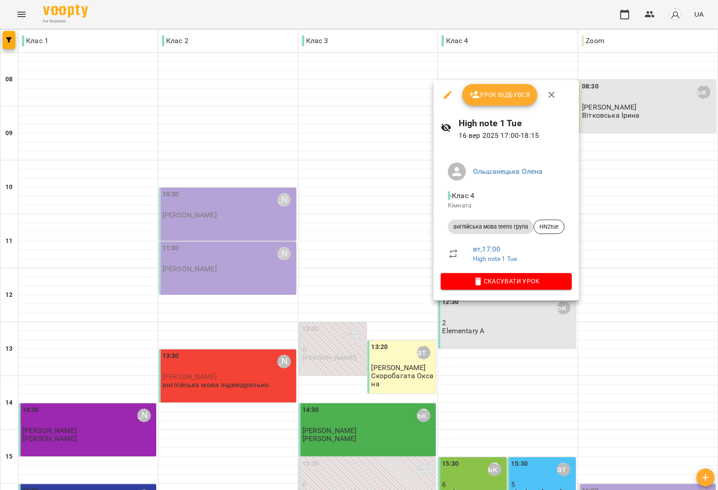
click at [195, 106] on div at bounding box center [359, 245] width 718 height 490
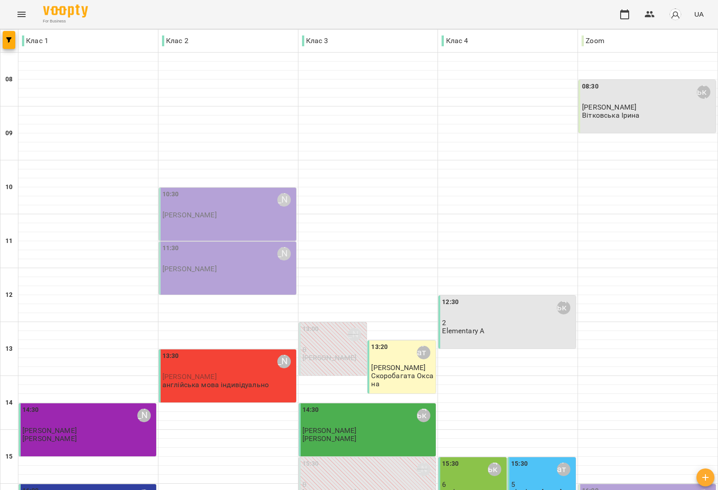
scroll to position [157, 0]
click at [465, 295] on div "12:30 Ольшанецька Олена 2 Elementary A" at bounding box center [506, 321] width 137 height 53
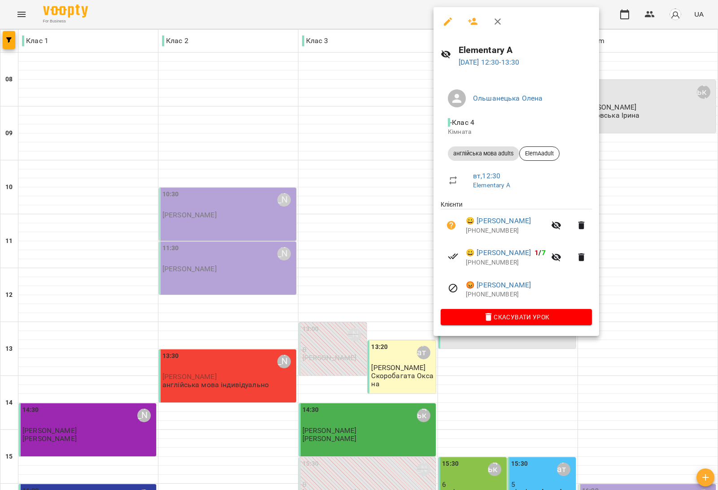
click at [340, 440] on div at bounding box center [359, 245] width 718 height 490
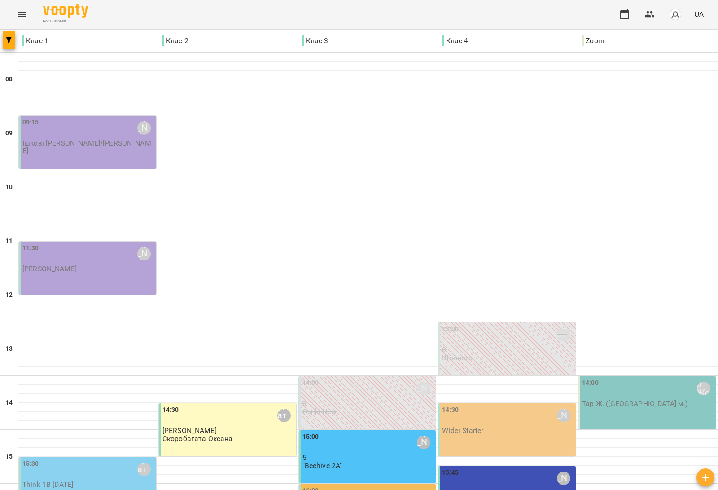
scroll to position [269, 0]
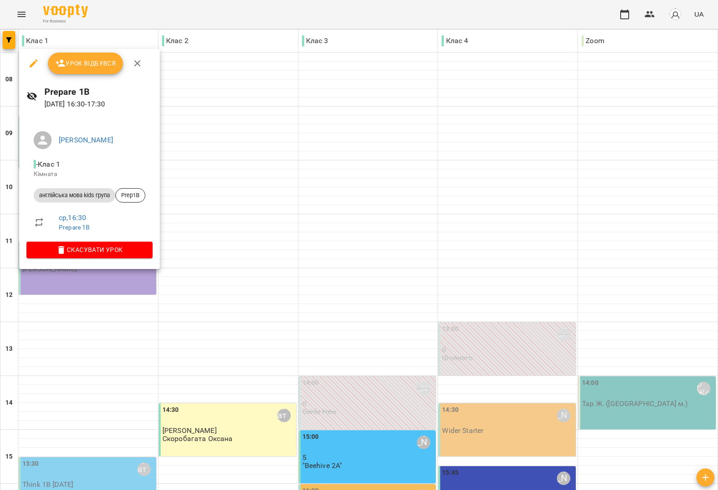
click at [252, 270] on div at bounding box center [359, 245] width 718 height 490
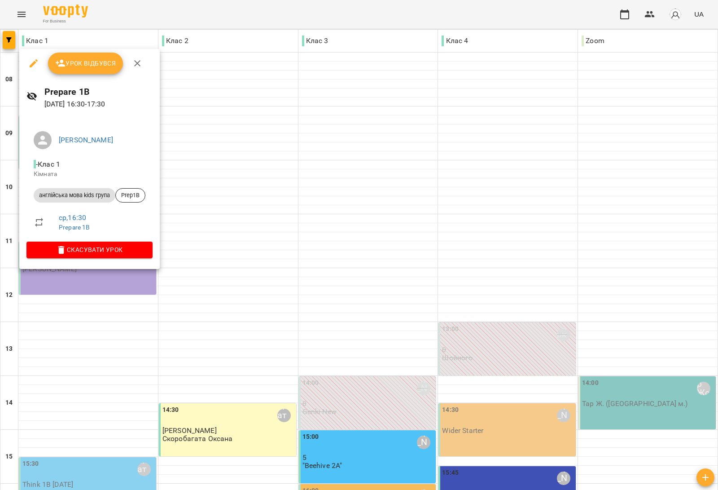
click at [241, 279] on div at bounding box center [359, 245] width 718 height 490
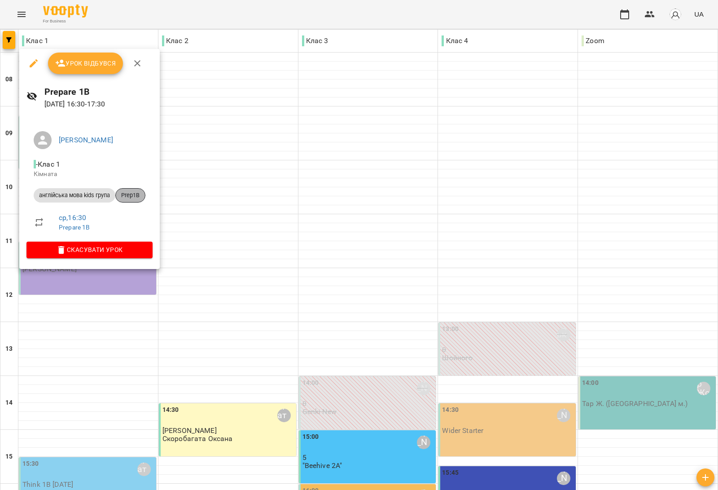
click at [132, 196] on span "Prep1B" at bounding box center [130, 195] width 29 height 8
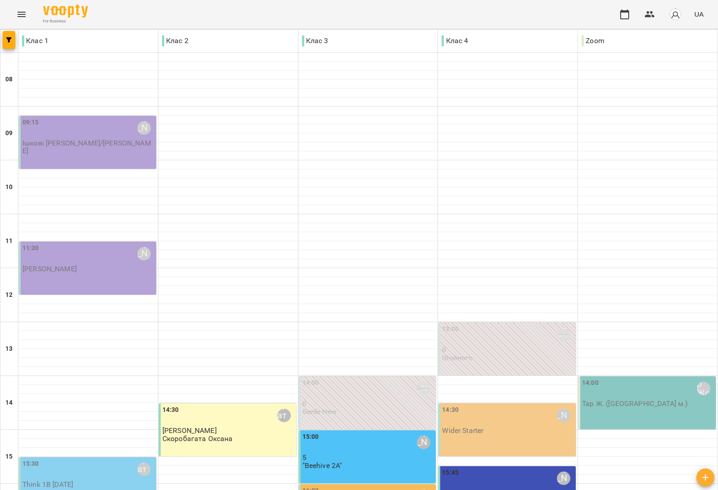
scroll to position [269, 0]
click at [77, 459] on div "15:30 Скоробагата Оксана" at bounding box center [88, 469] width 132 height 21
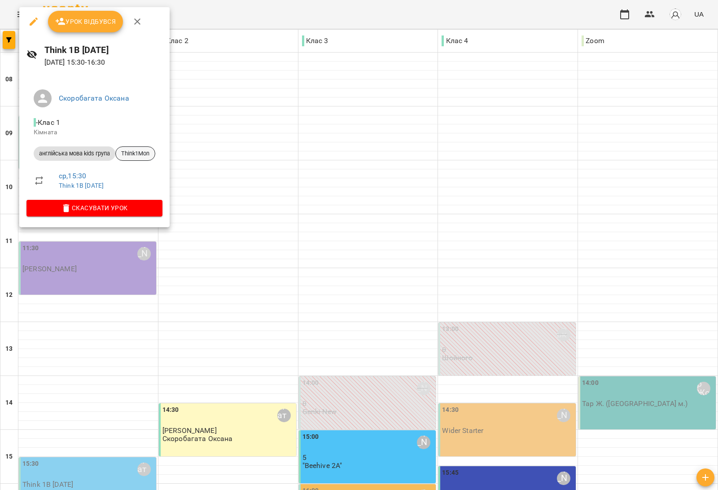
click at [143, 158] on div "Think1Mon" at bounding box center [135, 153] width 40 height 14
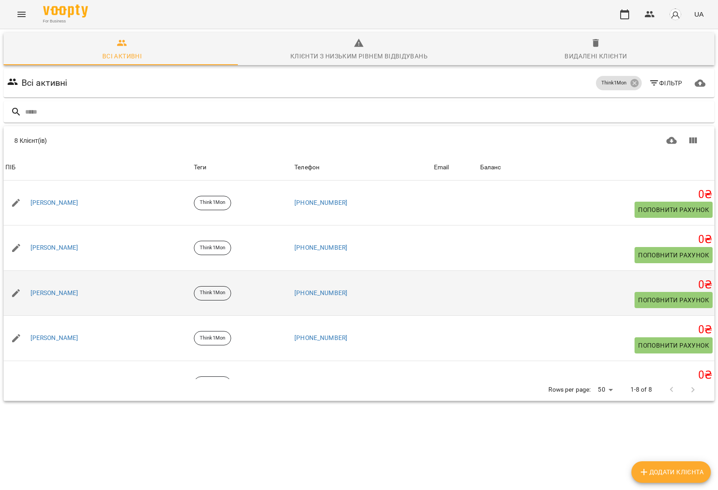
scroll to position [163, 0]
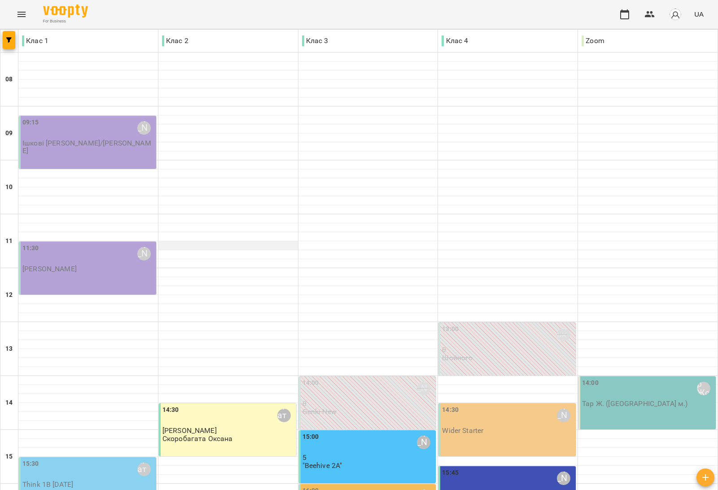
scroll to position [269, 0]
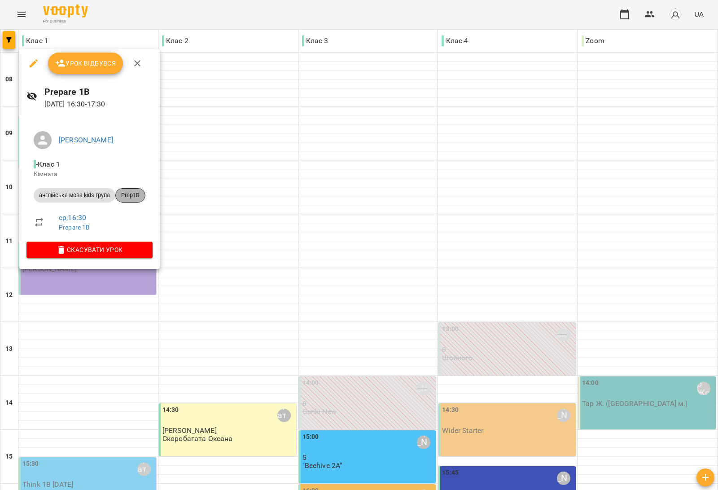
click at [134, 193] on span "Prep1B" at bounding box center [130, 195] width 29 height 8
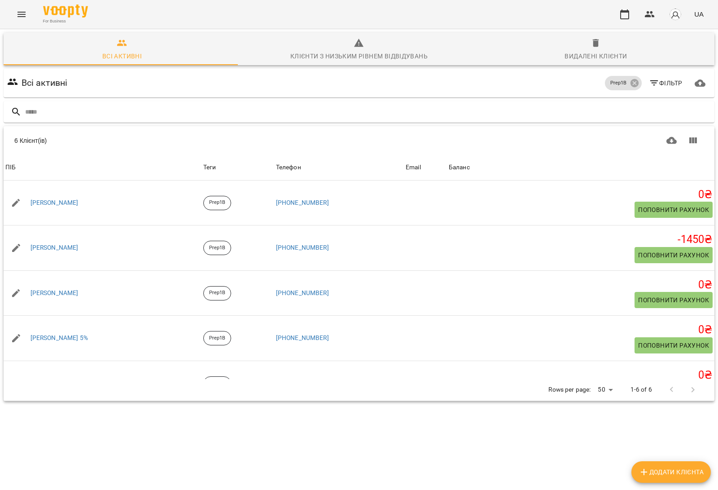
scroll to position [73, 0]
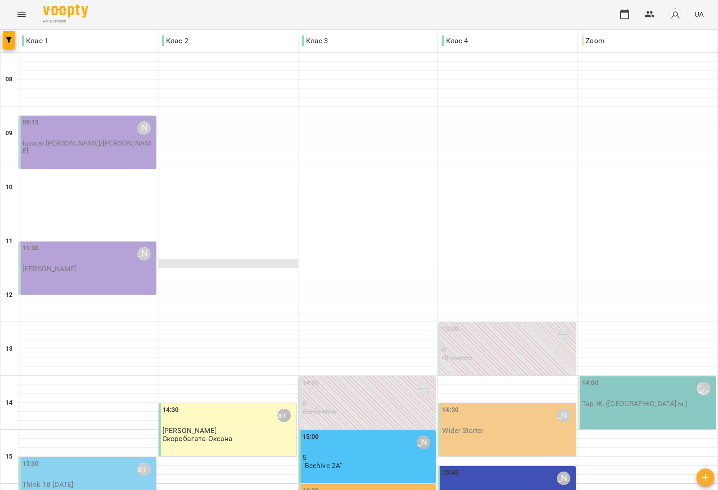
scroll to position [224, 0]
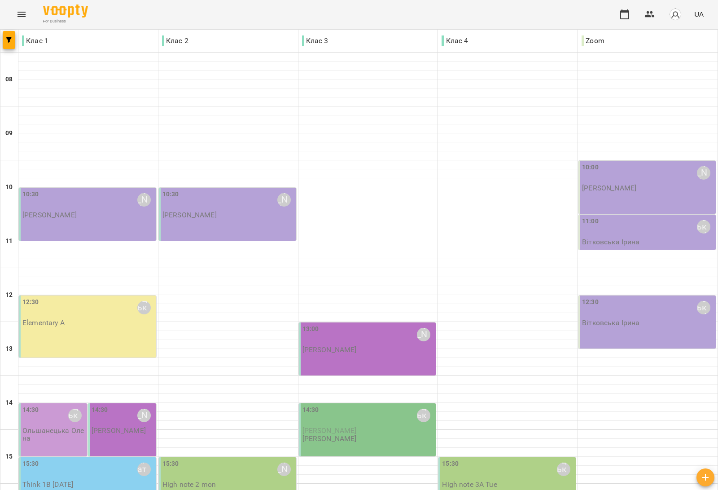
scroll to position [213, 0]
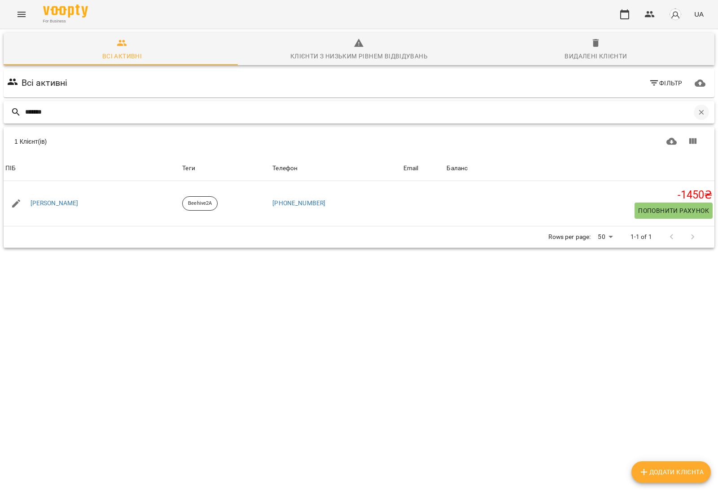
click at [697, 112] on icon "button" at bounding box center [701, 112] width 8 height 8
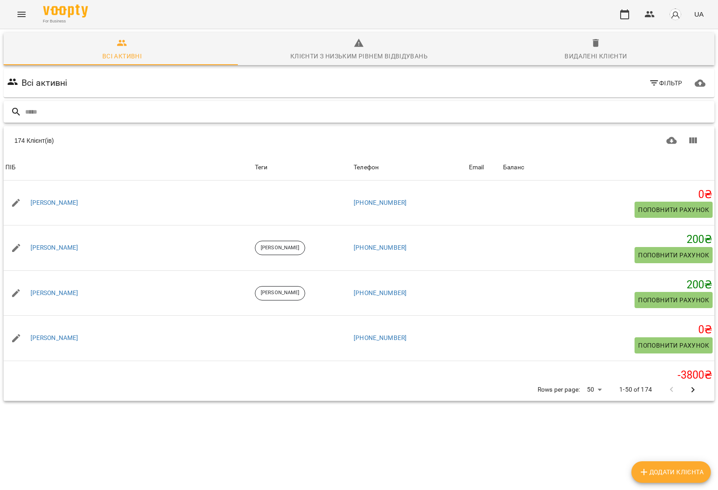
click at [91, 107] on input "text" at bounding box center [368, 112] width 686 height 15
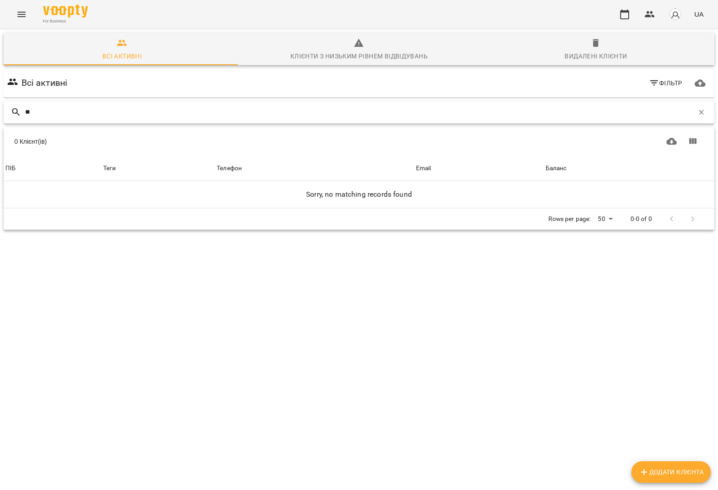
type input "*"
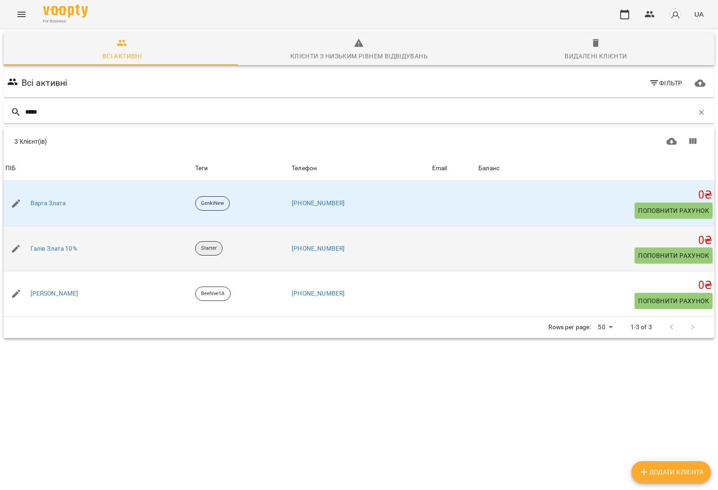
type input "*****"
click at [217, 250] on p "Starter" at bounding box center [209, 249] width 16 height 8
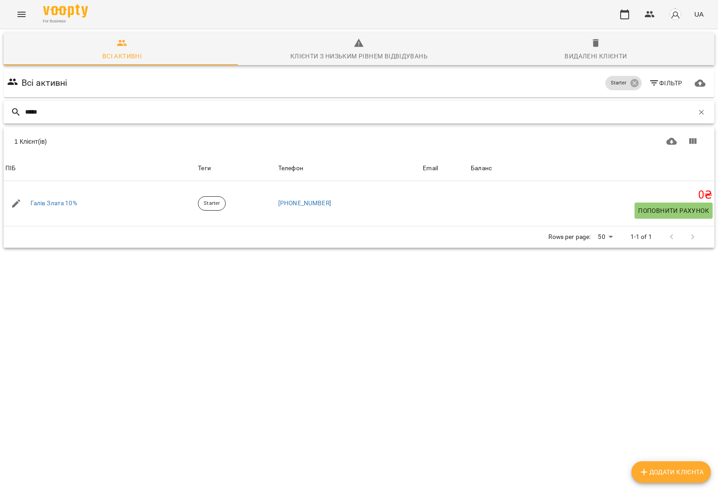
drag, startPoint x: 57, startPoint y: 108, endPoint x: 0, endPoint y: 107, distance: 57.0
click at [0, 107] on div "Всі активні Клієнти з низьким рівнем відвідувань Видалені клієнти Всі активні S…" at bounding box center [359, 171] width 722 height 289
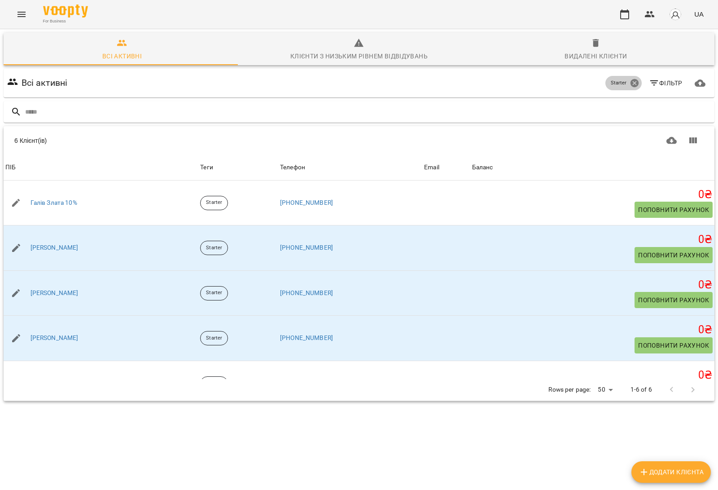
click at [630, 84] on icon at bounding box center [634, 83] width 8 height 8
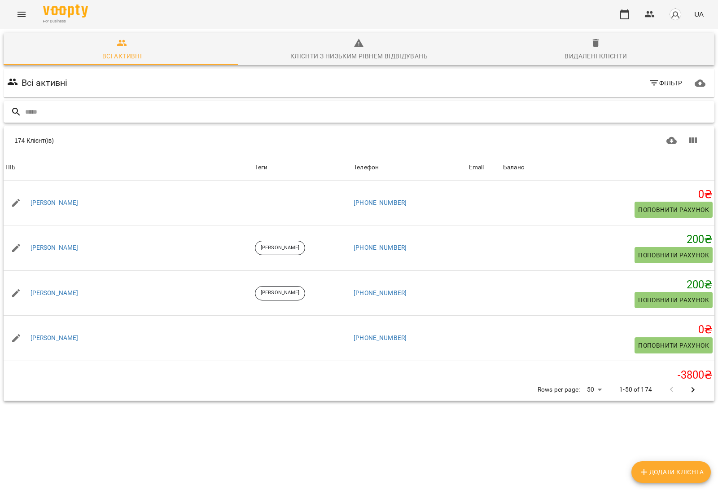
click at [48, 109] on input "text" at bounding box center [368, 112] width 686 height 15
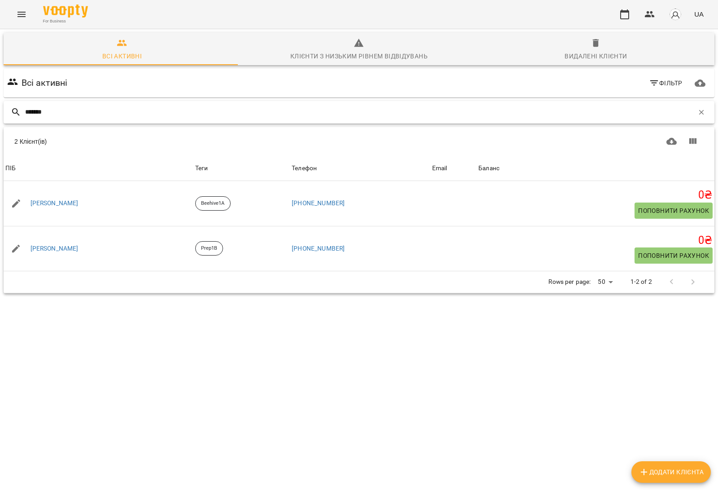
type input "*******"
click at [697, 114] on icon "button" at bounding box center [701, 112] width 8 height 8
